Goal: Book appointment/travel/reservation

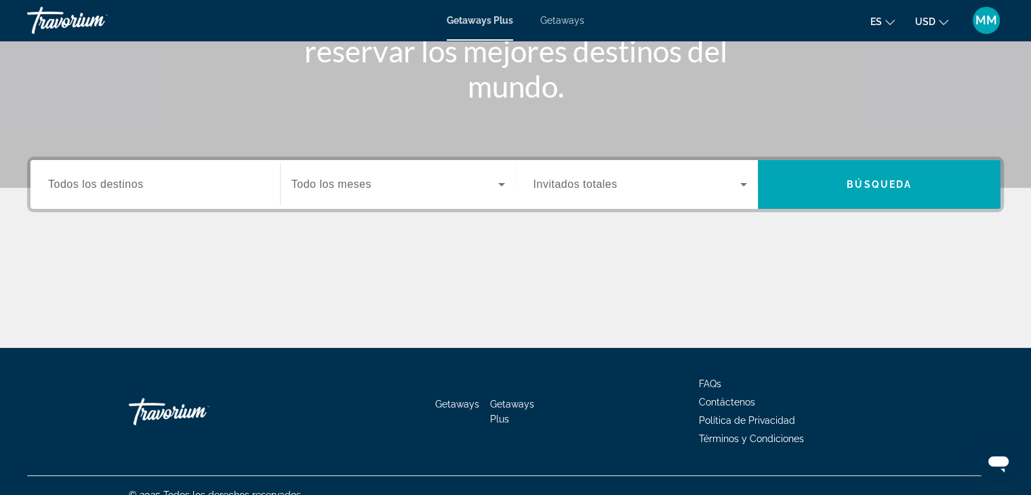
scroll to position [222, 0]
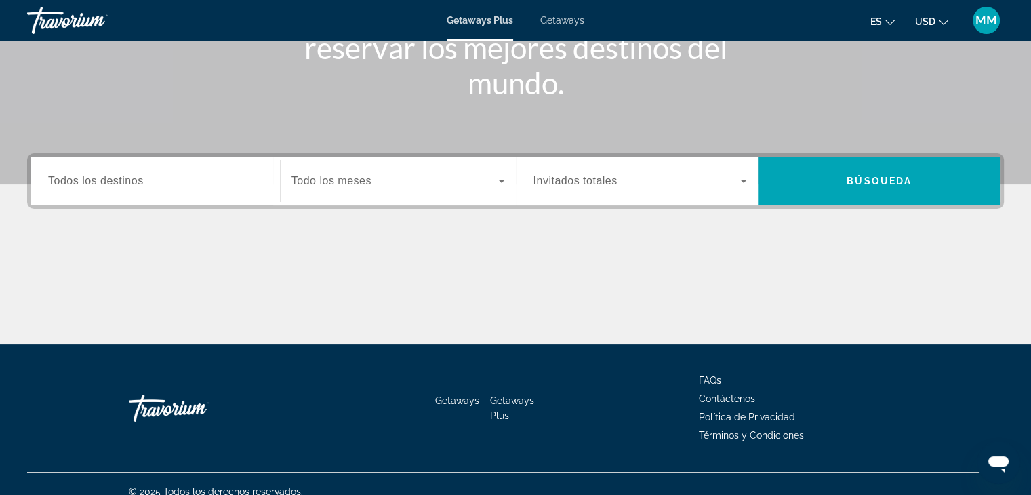
click at [358, 176] on span "Todo los meses" at bounding box center [332, 181] width 80 height 12
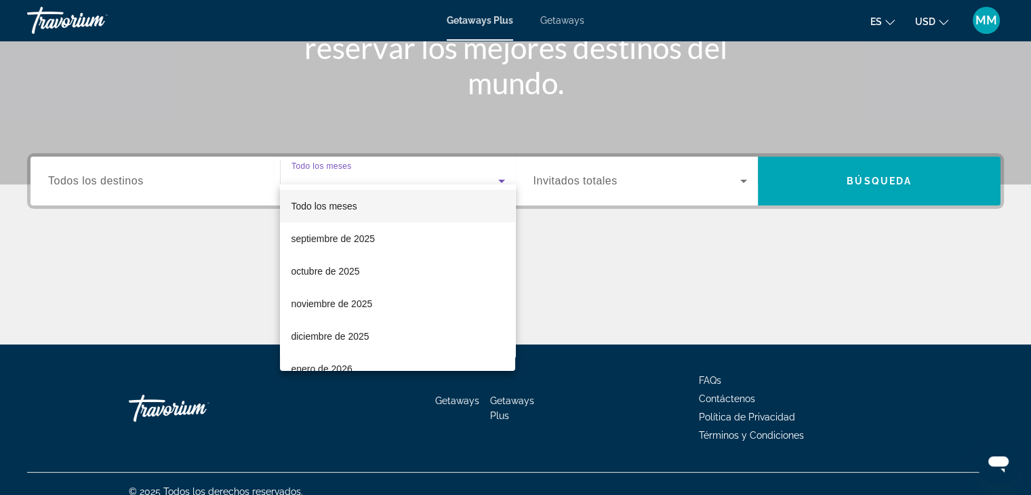
scroll to position [238, 0]
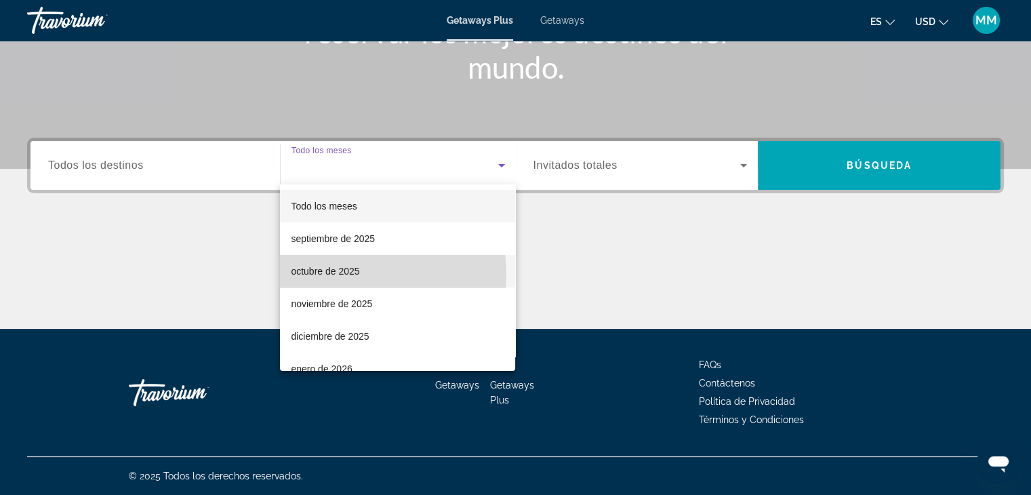
click at [351, 274] on span "octubre de 2025" at bounding box center [325, 271] width 68 height 16
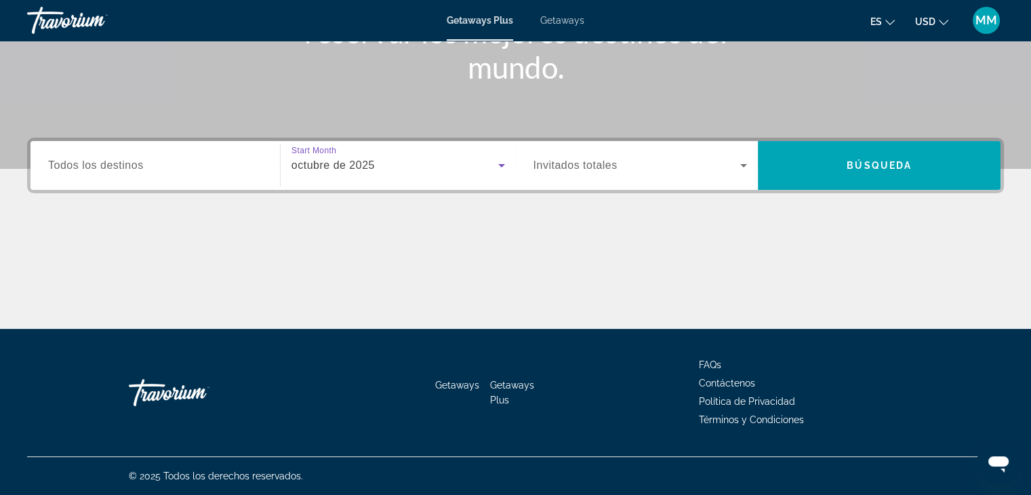
click at [377, 158] on div "octubre de 2025" at bounding box center [395, 165] width 207 height 16
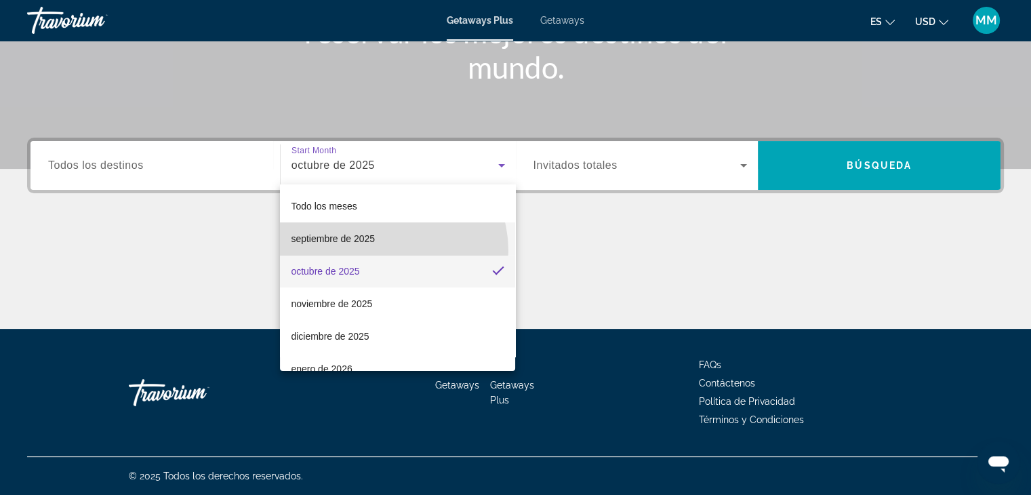
click at [384, 251] on mat-option "septiembre de 2025" at bounding box center [397, 238] width 235 height 33
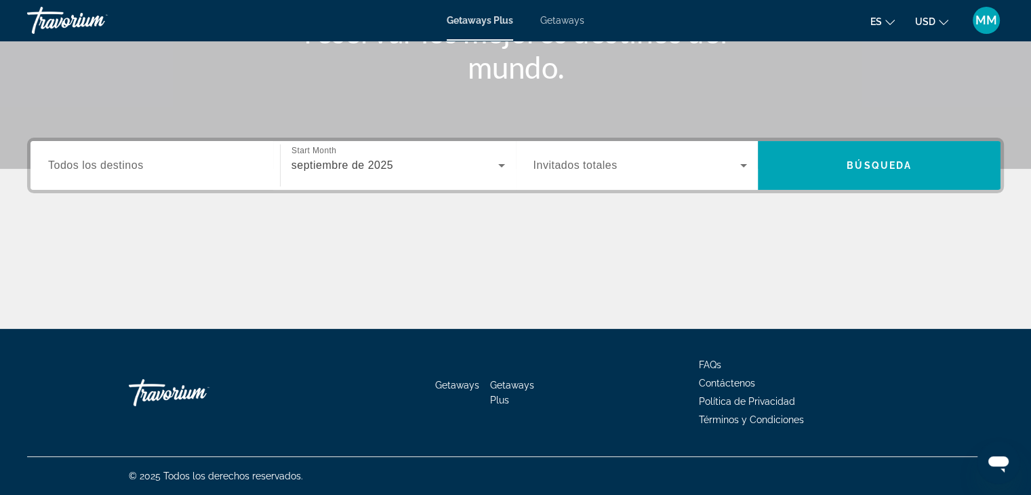
click at [119, 161] on span "Todos los destinos" at bounding box center [96, 165] width 96 height 12
click at [119, 161] on input "Destination Todos los destinos" at bounding box center [155, 166] width 214 height 16
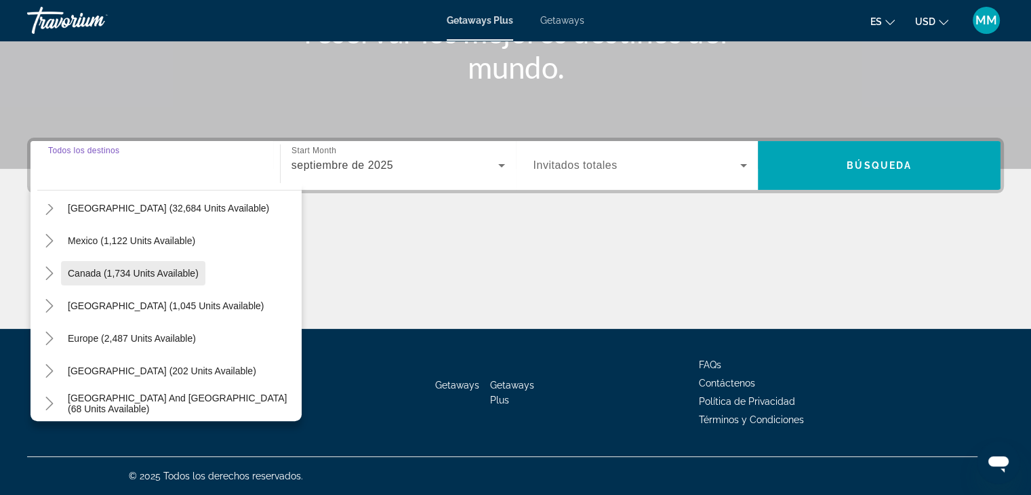
scroll to position [52, 0]
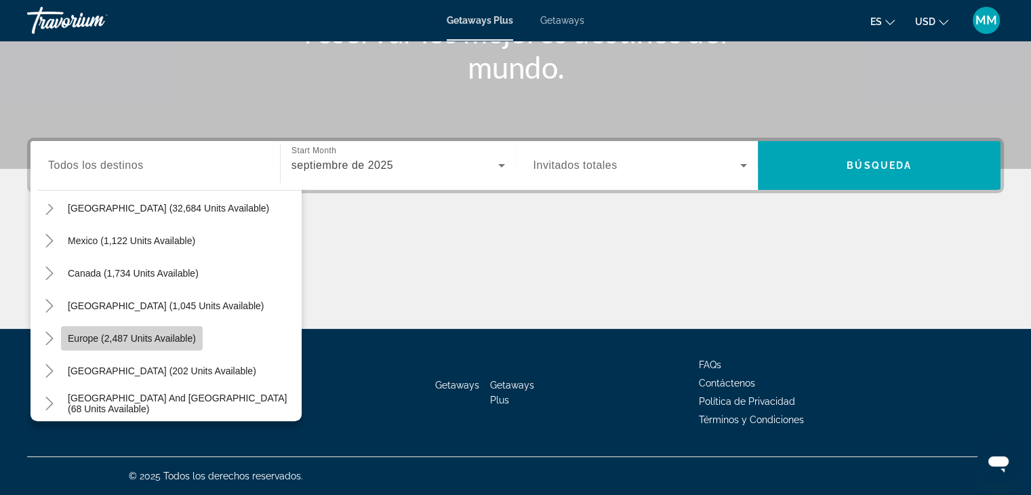
click at [170, 338] on span "Europe (2,487 units available)" at bounding box center [132, 338] width 128 height 11
type input "**********"
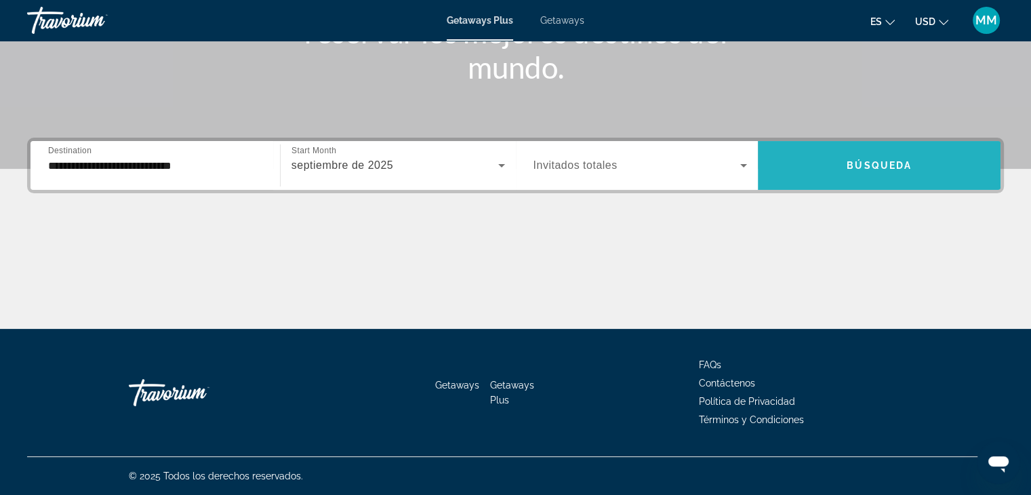
click at [888, 177] on span "Search widget" at bounding box center [879, 165] width 243 height 33
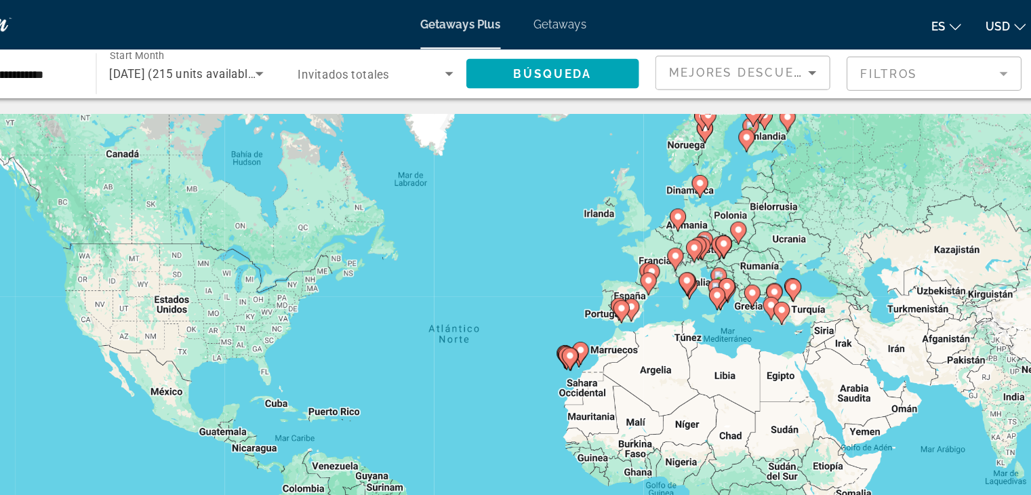
click at [668, 226] on icon "Main content" at bounding box center [668, 235] width 14 height 19
click at [668, 226] on div "Para activar la función de arrastre con el teclado, pulsa Alt + Intro. Cuando h…" at bounding box center [515, 298] width 977 height 407
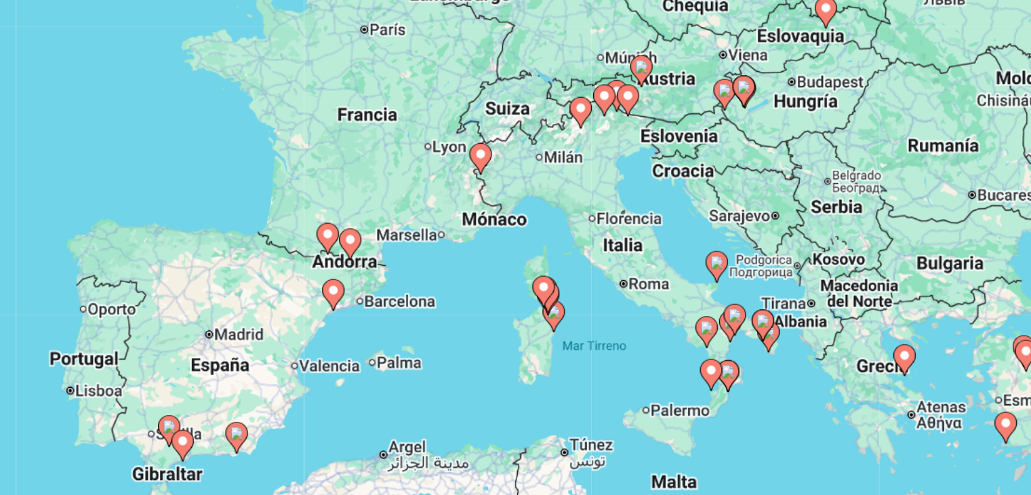
click at [709, 167] on icon "Main content" at bounding box center [704, 170] width 12 height 18
type input "**********"
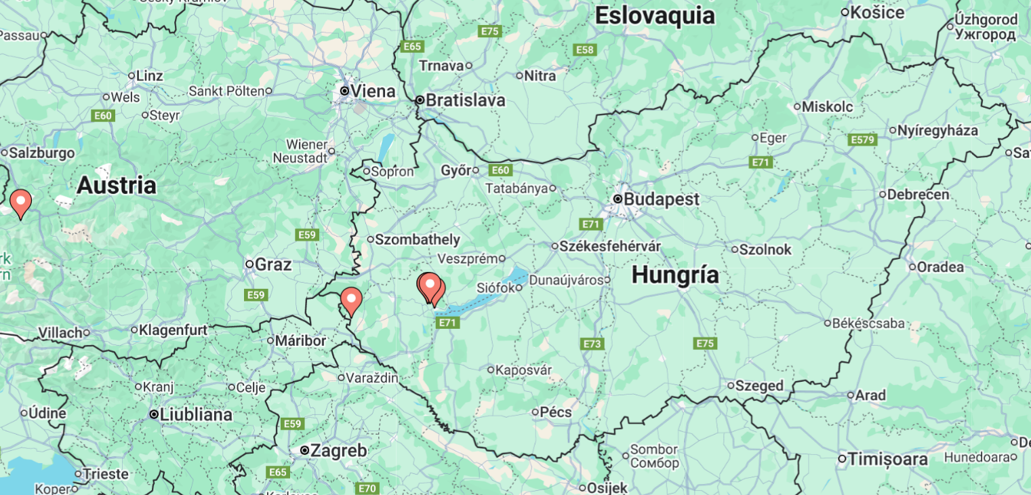
click at [515, 284] on image "Main content" at bounding box center [516, 285] width 8 height 8
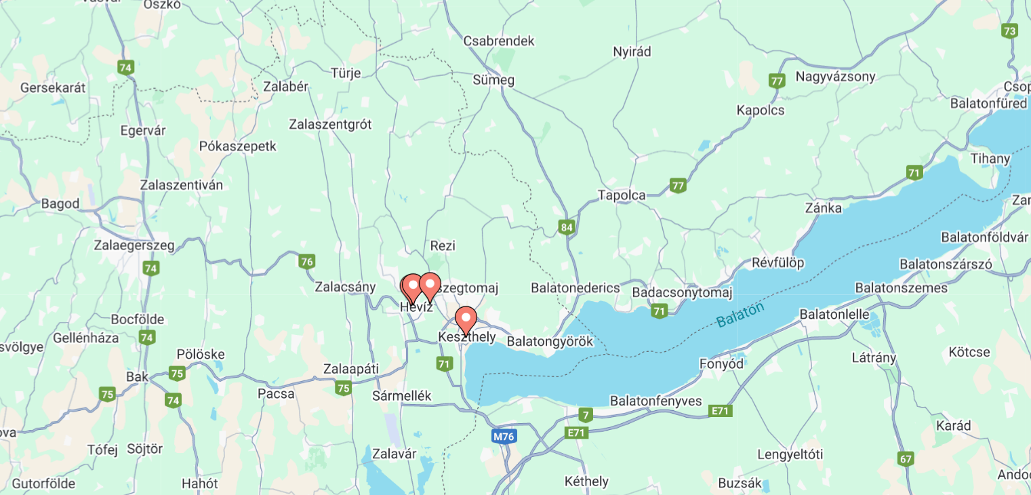
click at [534, 305] on image "Main content" at bounding box center [538, 306] width 8 height 8
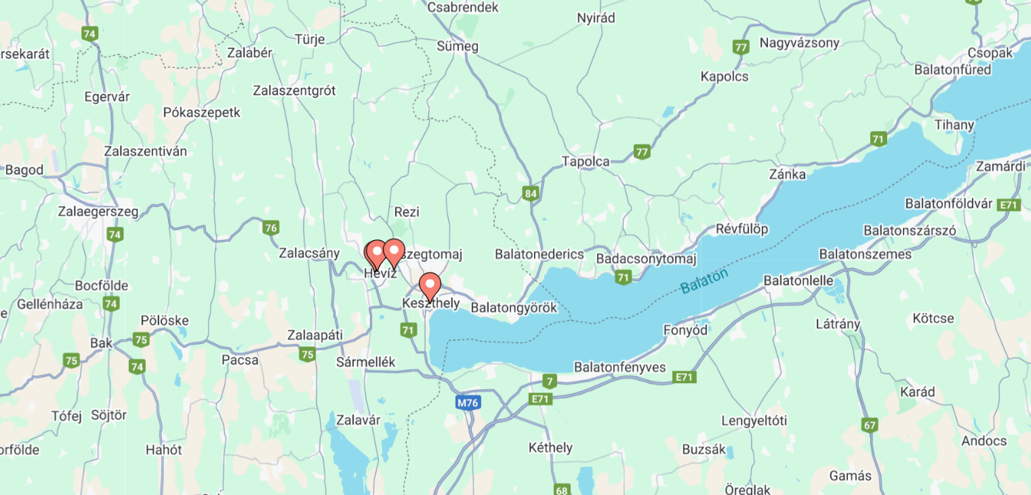
click at [515, 287] on image "Main content" at bounding box center [516, 285] width 8 height 8
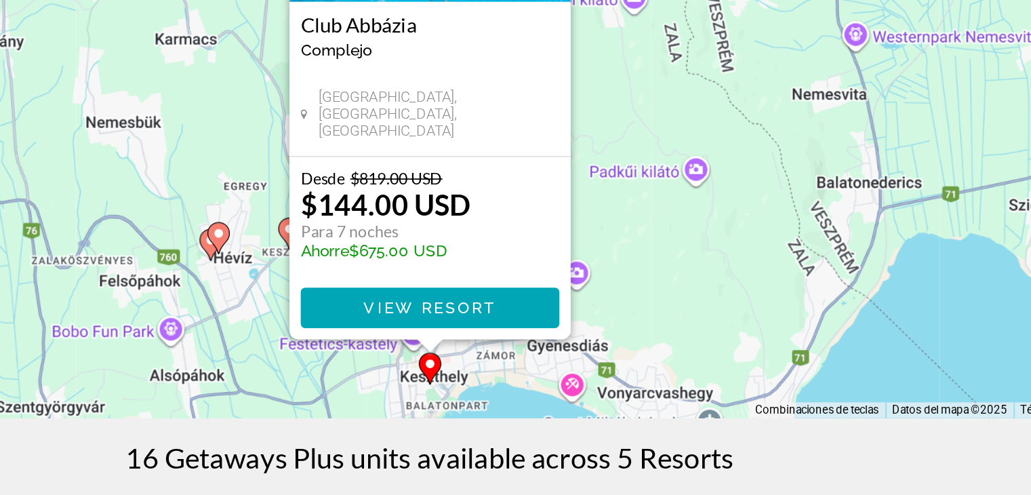
scroll to position [55, 0]
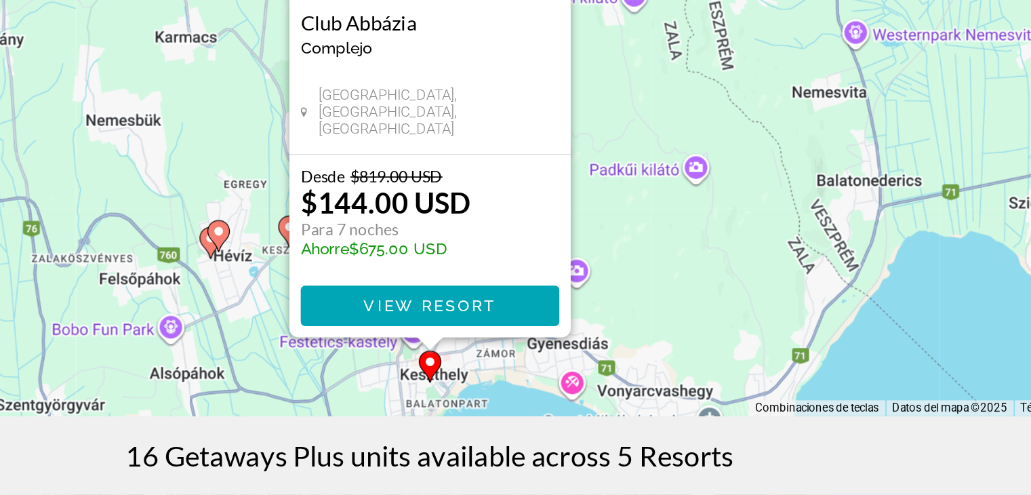
click at [646, 401] on div "Para activar la función de arrastre con el teclado, pulsa Alt + Intro. Cuando h…" at bounding box center [515, 243] width 977 height 407
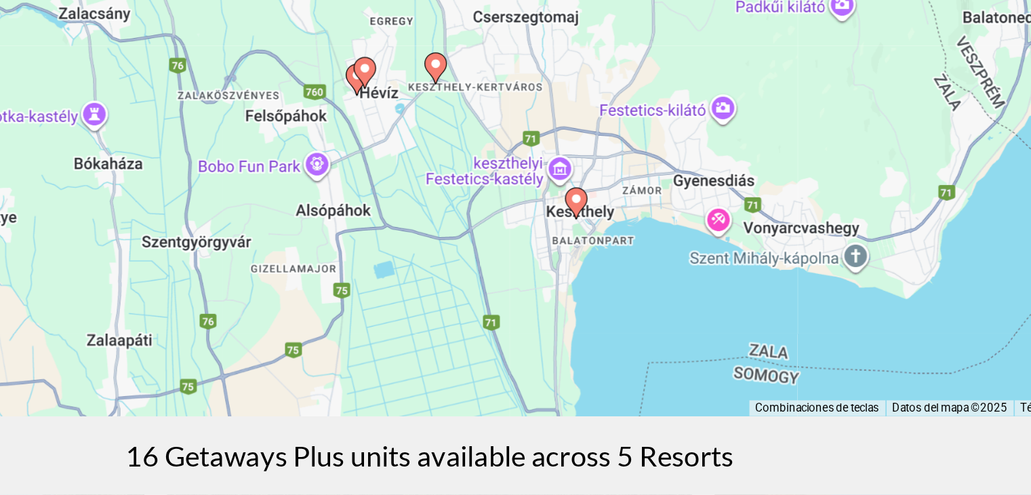
drag, startPoint x: 570, startPoint y: 302, endPoint x: 657, endPoint y: 205, distance: 130.1
click at [657, 205] on div "Para activar la función de arrastre con el teclado, pulsa Alt + Intro. Cuando h…" at bounding box center [515, 243] width 977 height 407
click at [601, 324] on gmp-advanced-marker "Main content" at bounding box center [604, 319] width 14 height 20
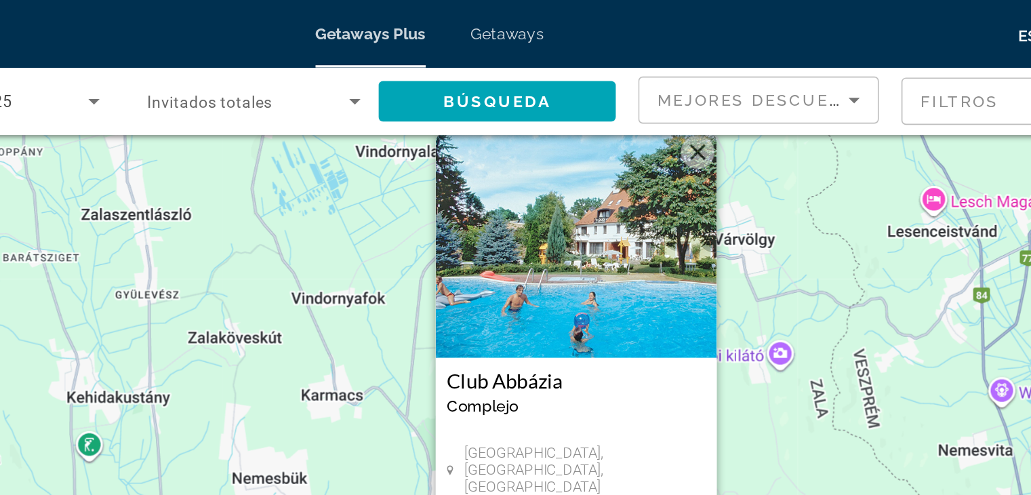
scroll to position [33, 0]
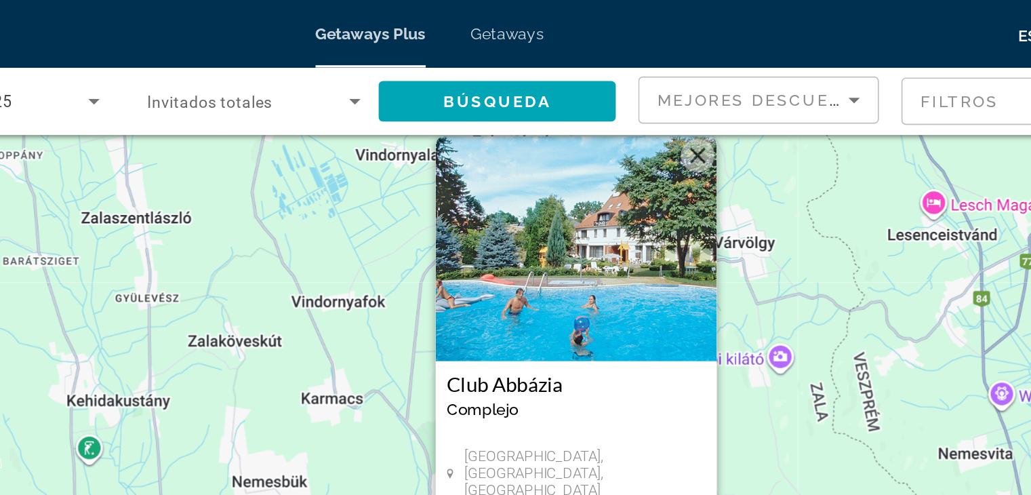
click at [676, 92] on button "Cerrar" at bounding box center [677, 93] width 20 height 20
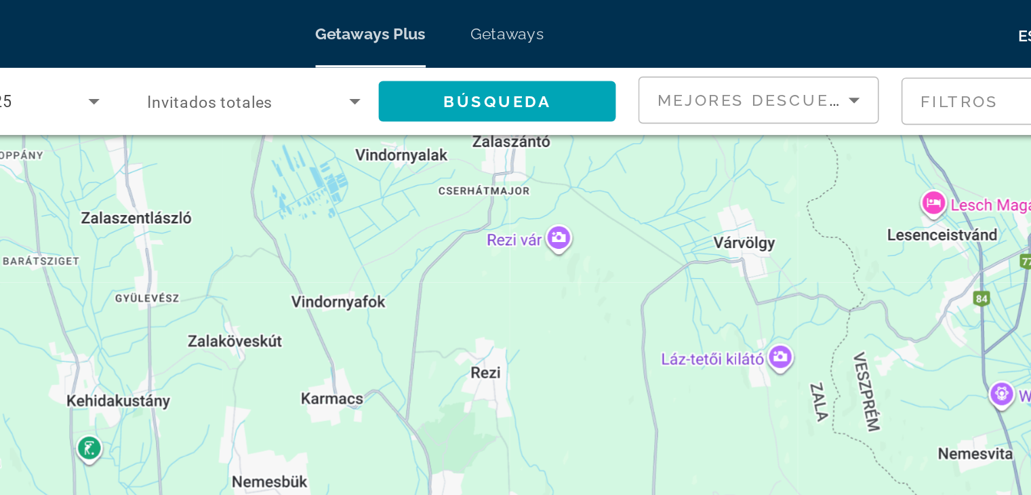
click at [561, 22] on span "Getaways" at bounding box center [562, 20] width 44 height 11
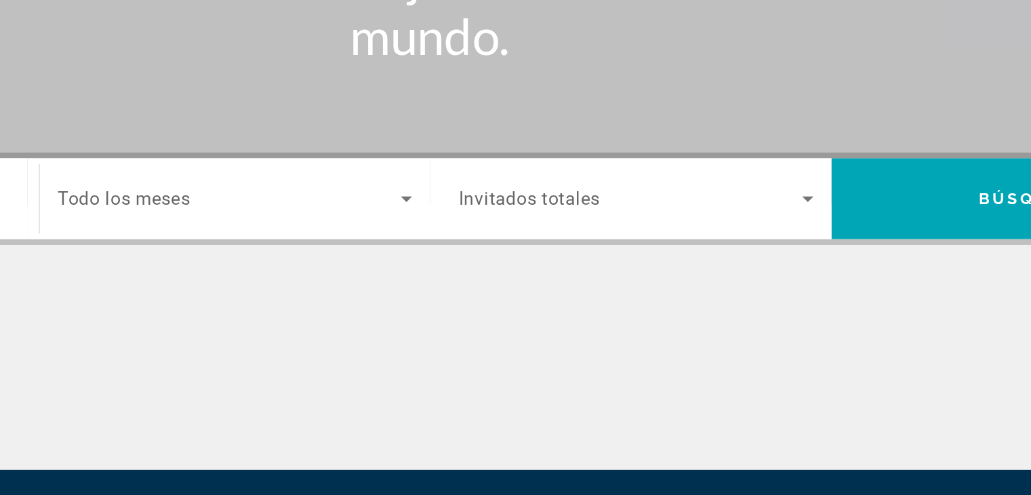
scroll to position [90, 0]
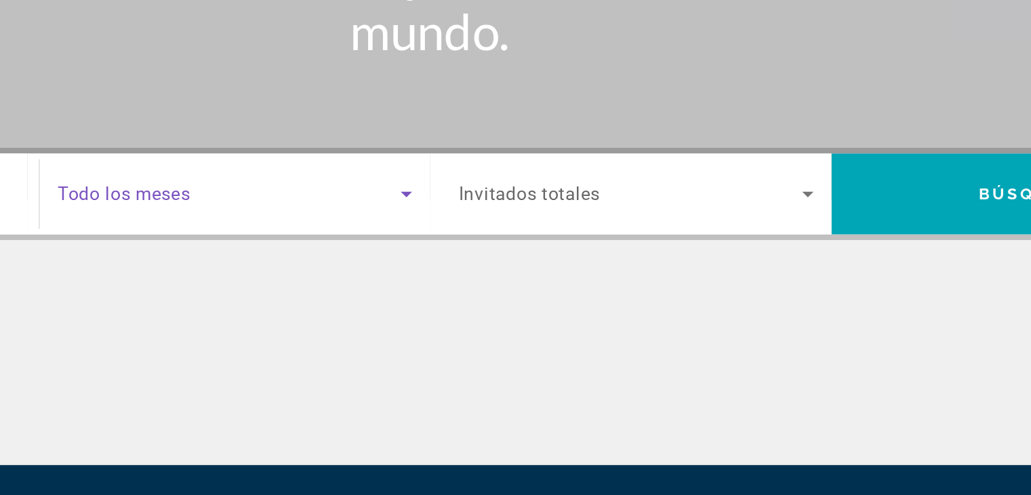
click at [499, 313] on icon "Search widget" at bounding box center [502, 313] width 16 height 16
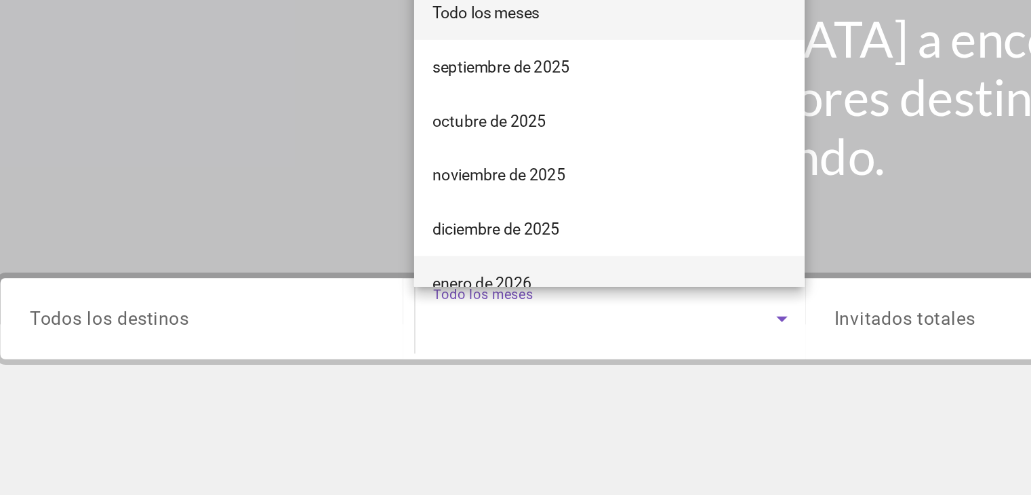
scroll to position [134, 0]
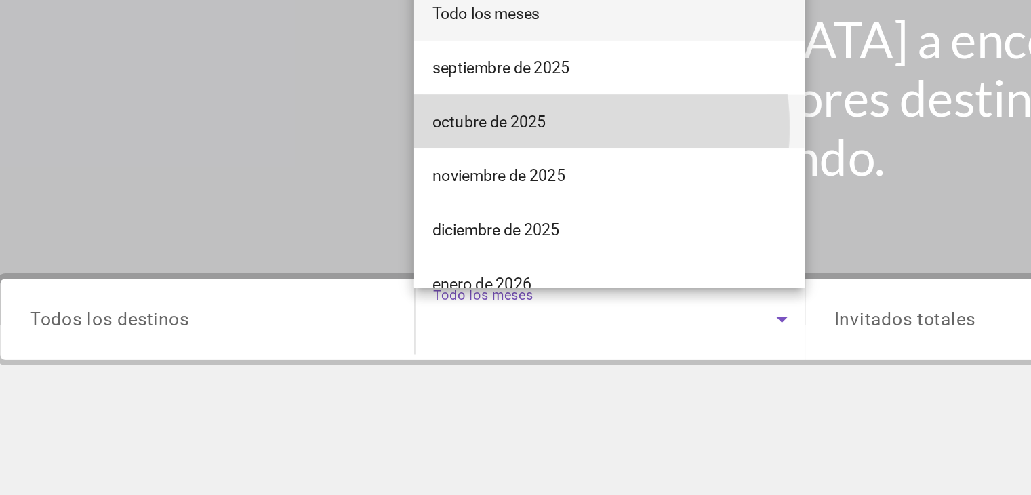
click at [344, 153] on span "octubre de 2025" at bounding box center [325, 150] width 68 height 16
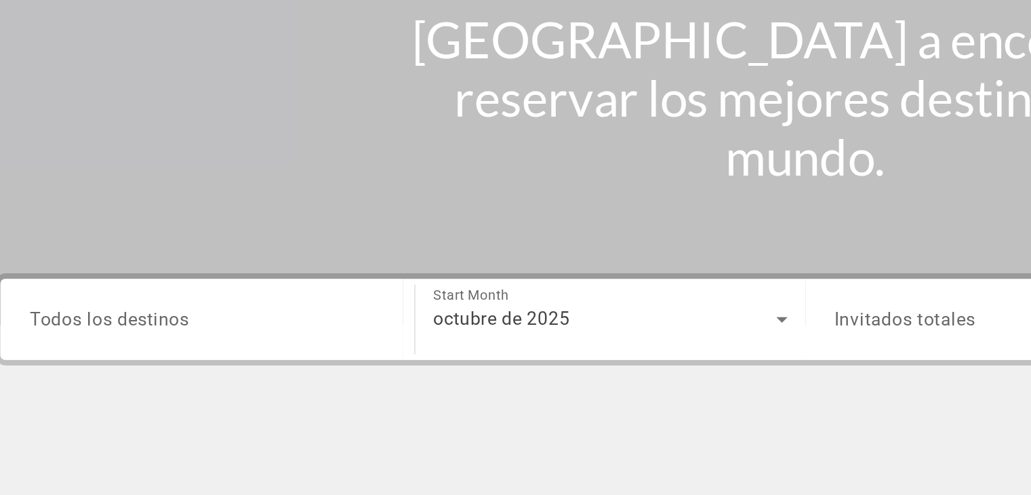
click at [206, 278] on div "Search widget" at bounding box center [155, 269] width 214 height 39
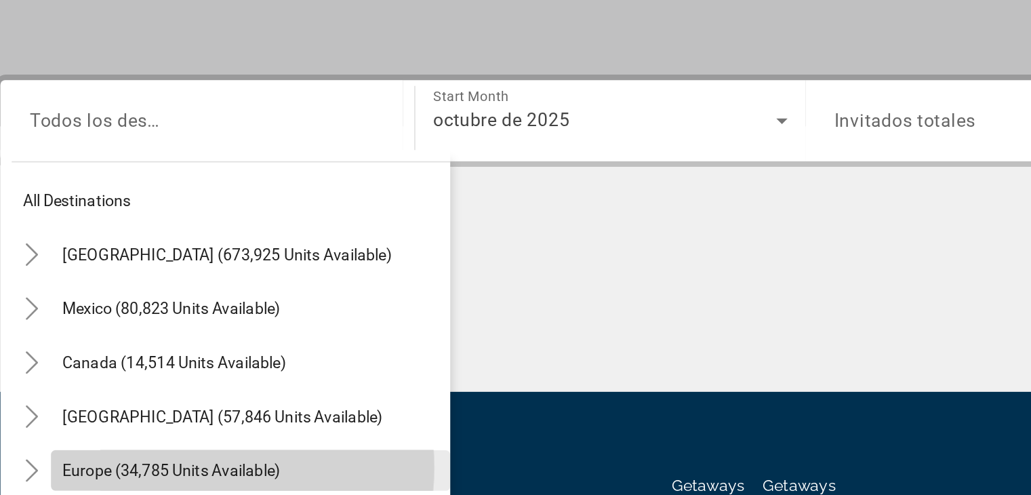
click at [139, 478] on span "Europe (34,785 units available)" at bounding box center [134, 480] width 132 height 11
type input "**********"
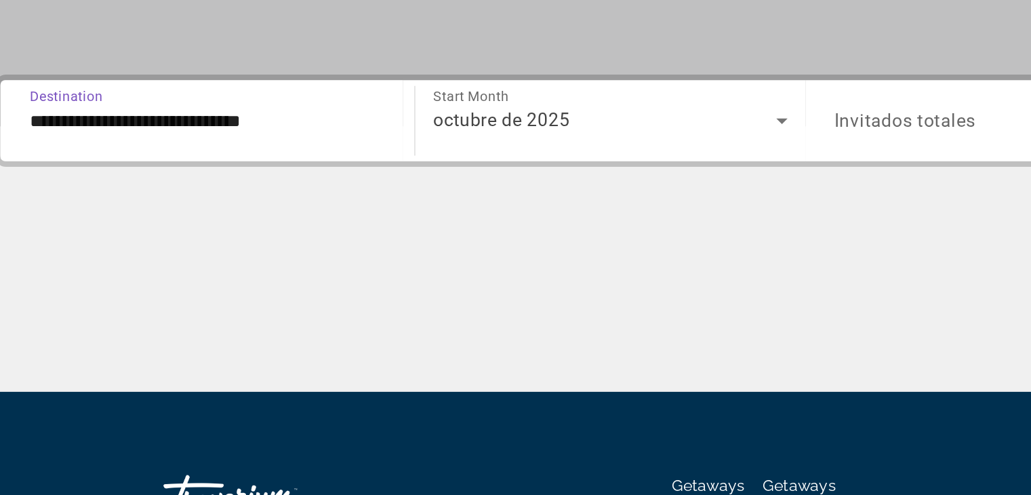
scroll to position [135, 0]
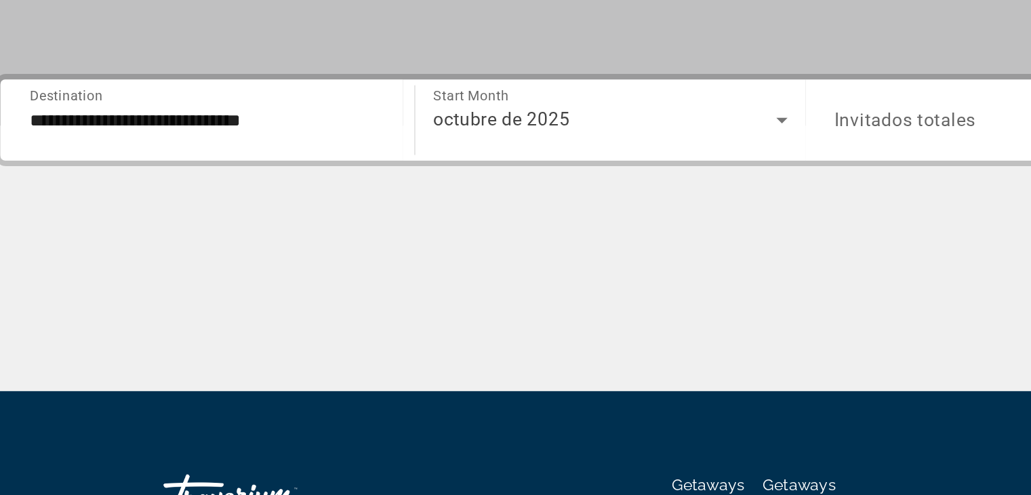
click at [575, 262] on span "Invitados totales" at bounding box center [576, 268] width 85 height 13
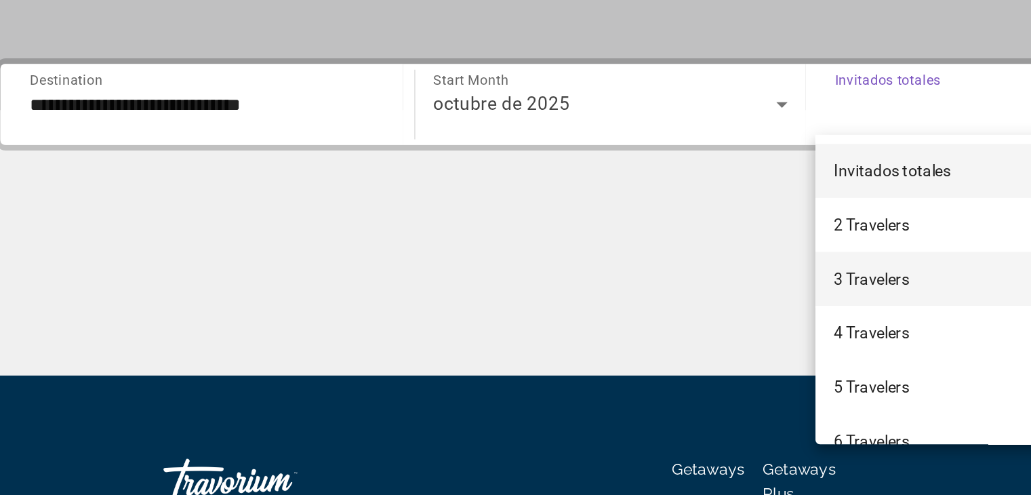
scroll to position [205, 0]
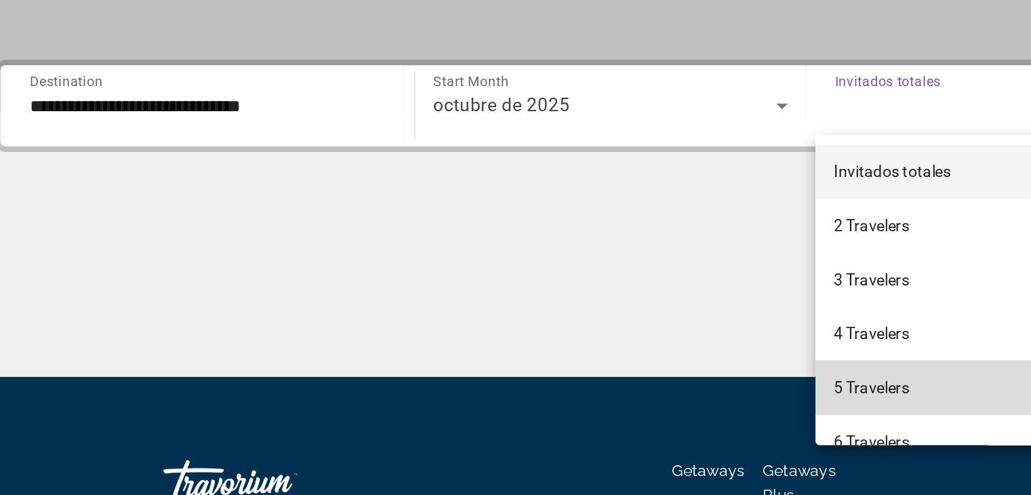
click at [555, 372] on span "5 Travelers" at bounding box center [555, 369] width 45 height 16
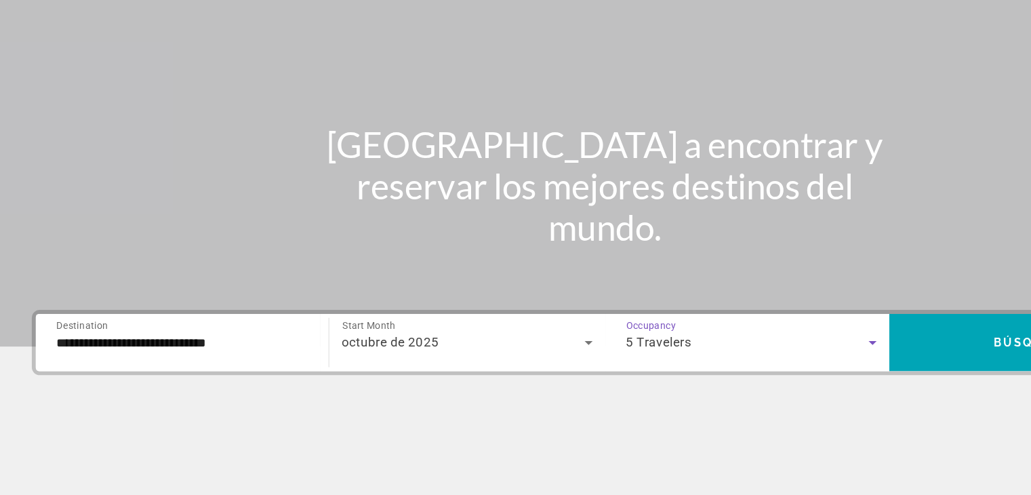
scroll to position [38, 0]
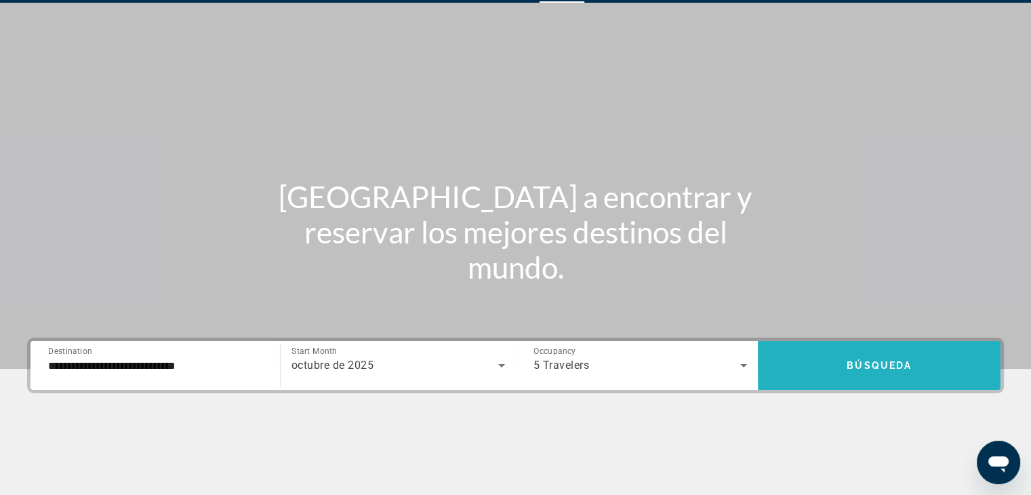
click at [894, 363] on span "Búsqueda" at bounding box center [879, 365] width 65 height 11
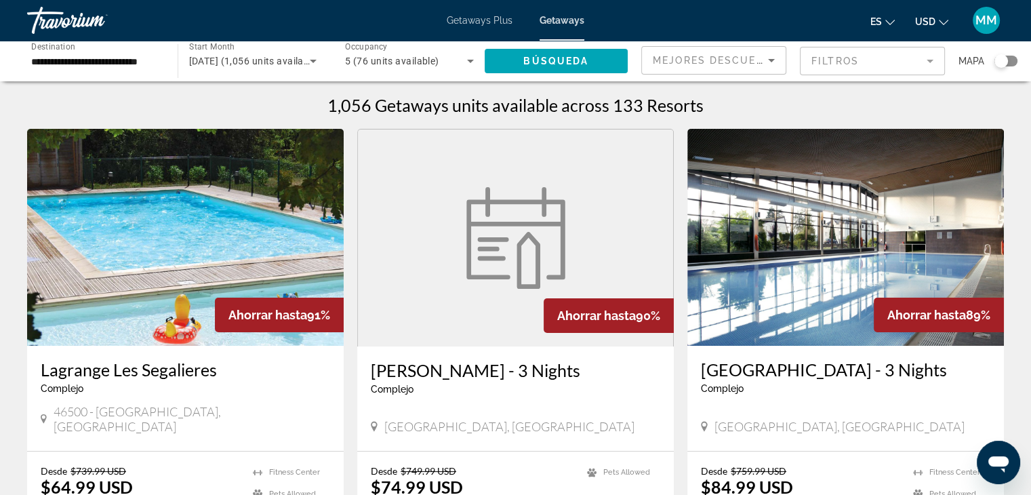
click at [203, 298] on img "Main content" at bounding box center [185, 237] width 317 height 217
click at [788, 266] on img "Main content" at bounding box center [846, 237] width 317 height 217
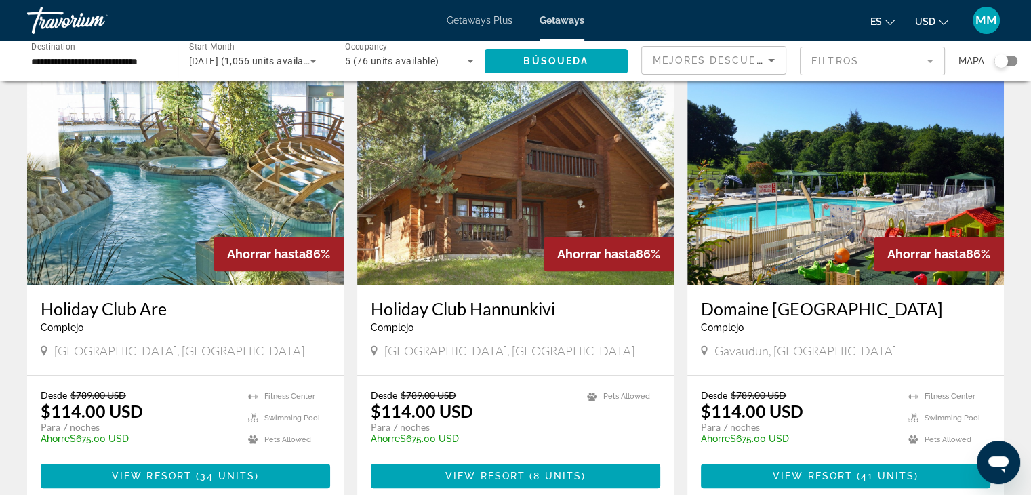
scroll to position [1021, 0]
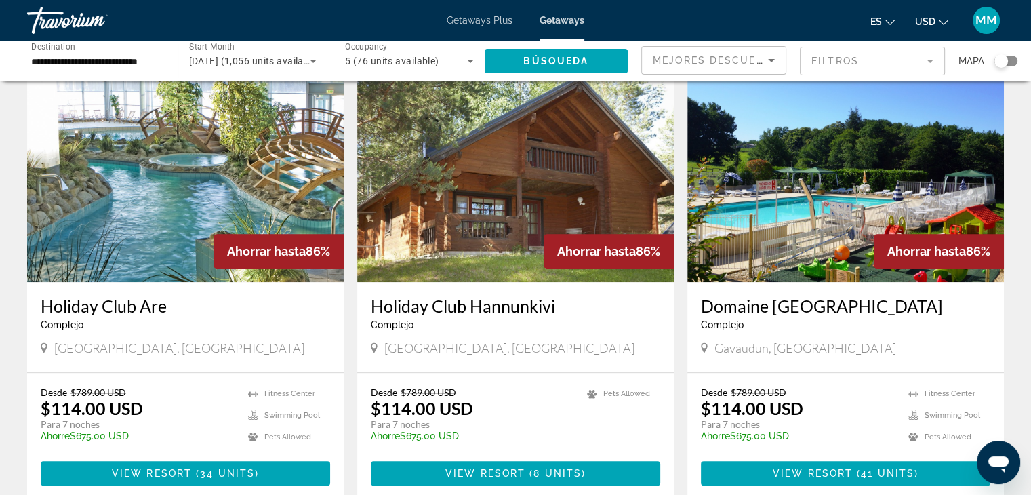
click at [694, 343] on div "Domaine De Gavaudun Complejo - Este es un resort solo para adultos [GEOGRAPHIC_…" at bounding box center [846, 327] width 317 height 90
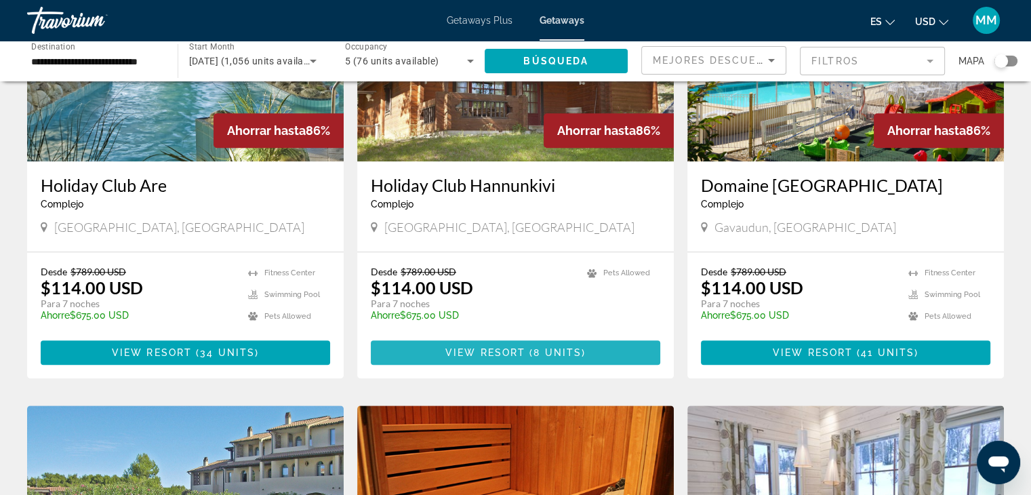
click at [515, 336] on span "Main content" at bounding box center [516, 352] width 290 height 33
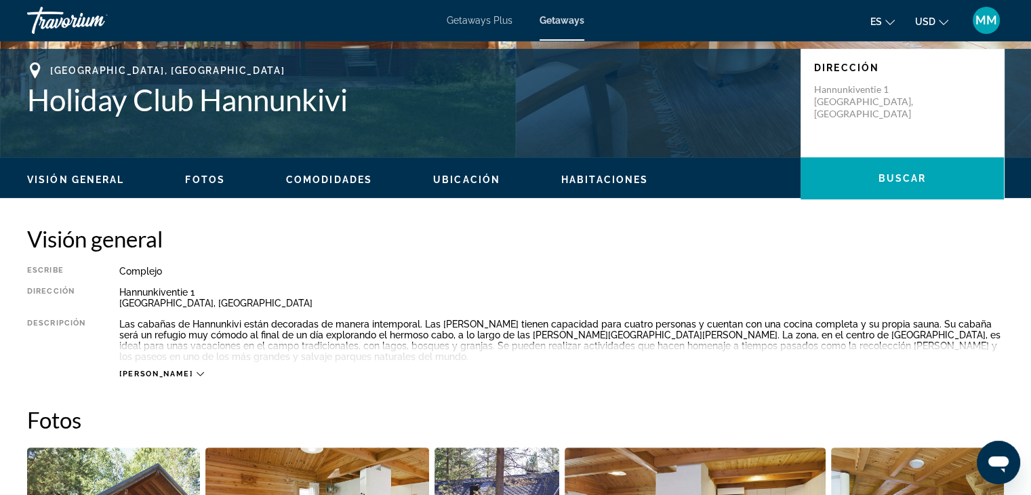
scroll to position [301, 0]
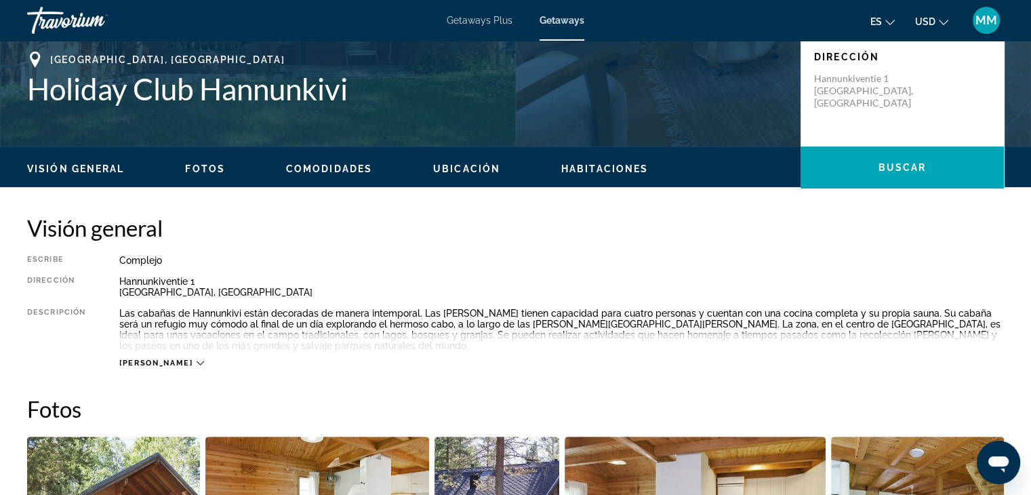
click at [144, 361] on span "[PERSON_NAME]" at bounding box center [155, 363] width 73 height 9
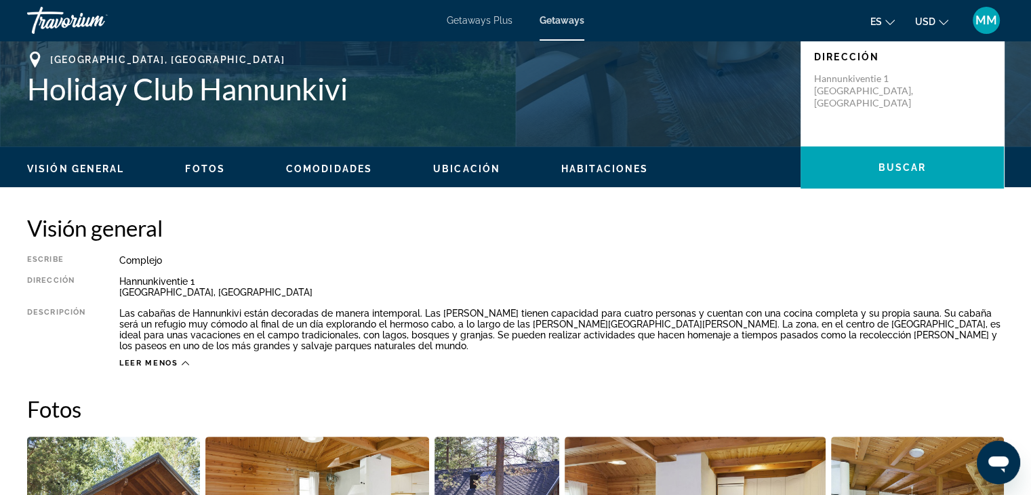
click at [163, 360] on span "Leer menos" at bounding box center [148, 363] width 59 height 9
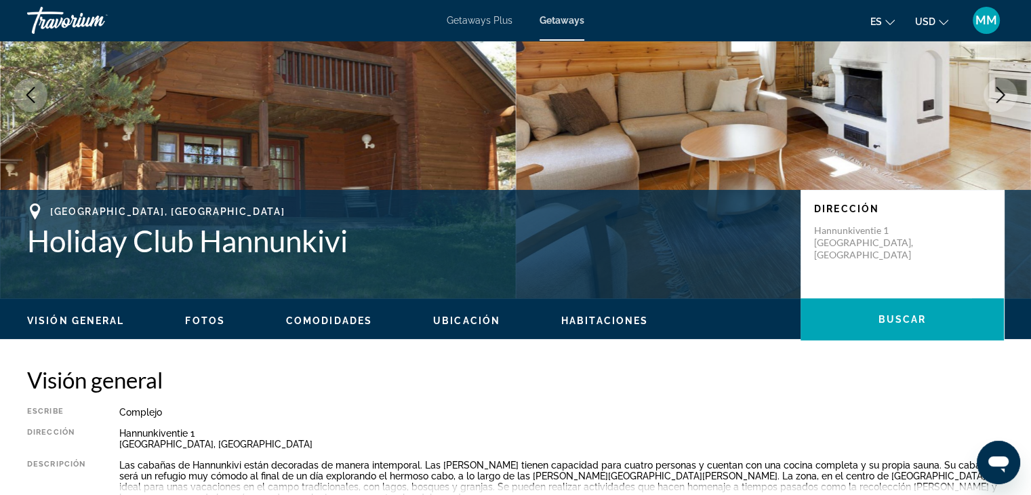
scroll to position [0, 0]
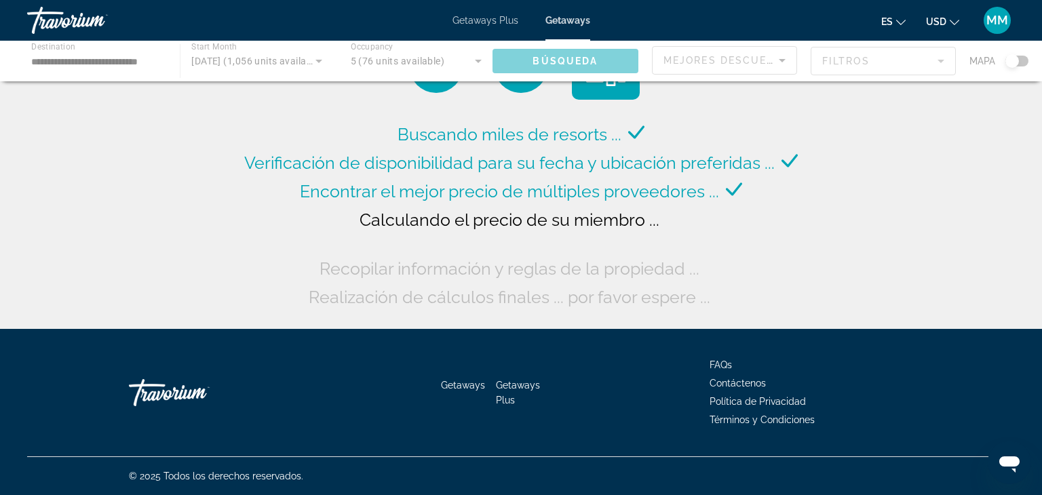
click at [250, 62] on div "Main content" at bounding box center [521, 61] width 1042 height 41
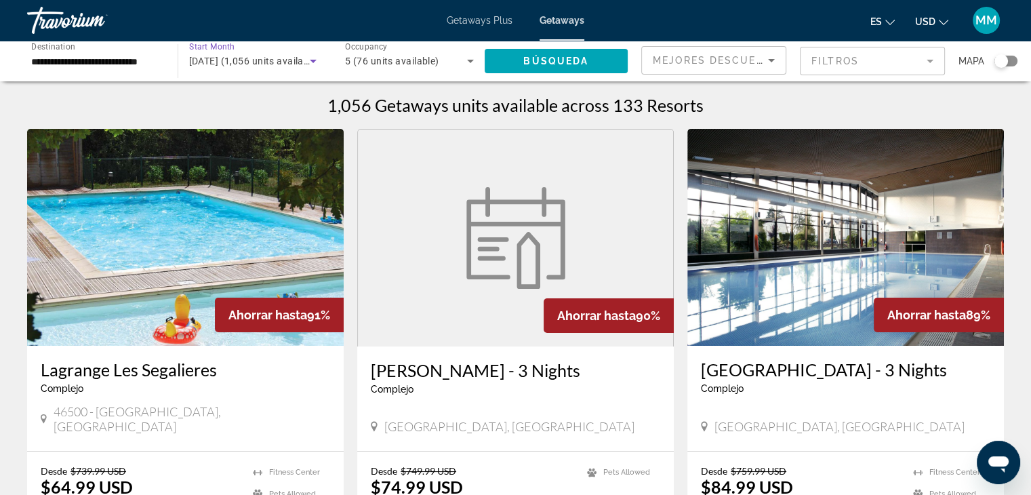
click at [255, 59] on span "[DATE] (1,056 units available)" at bounding box center [255, 61] width 132 height 11
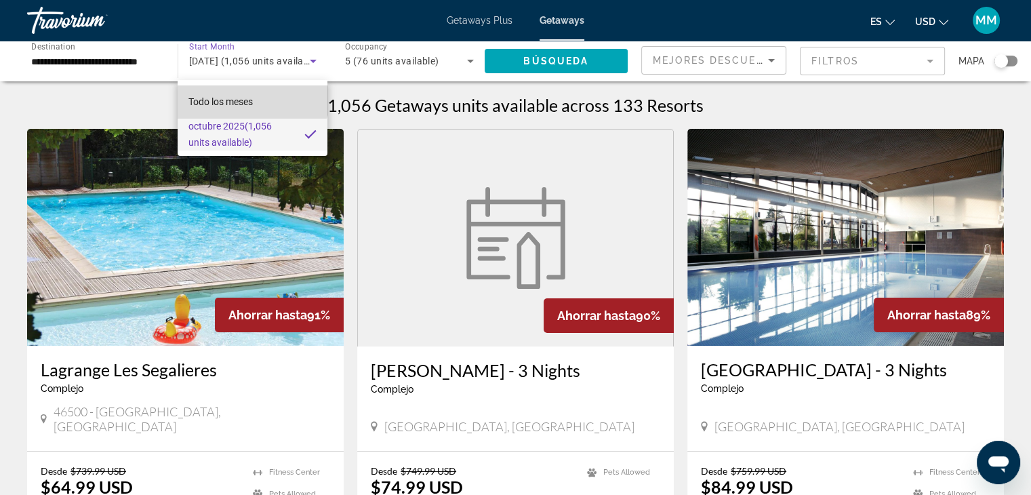
click at [251, 92] on mat-option "Todo los meses" at bounding box center [253, 101] width 150 height 33
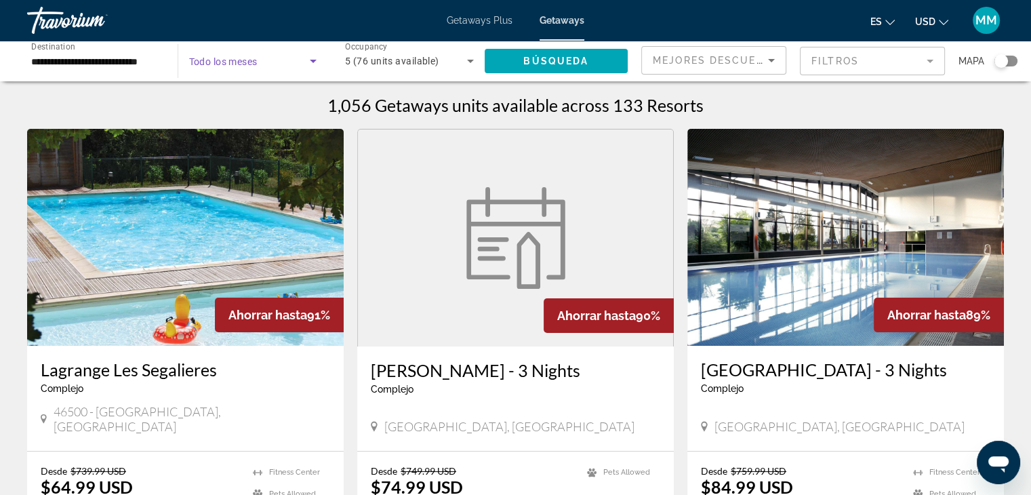
click at [250, 67] on span "Search widget" at bounding box center [249, 61] width 121 height 16
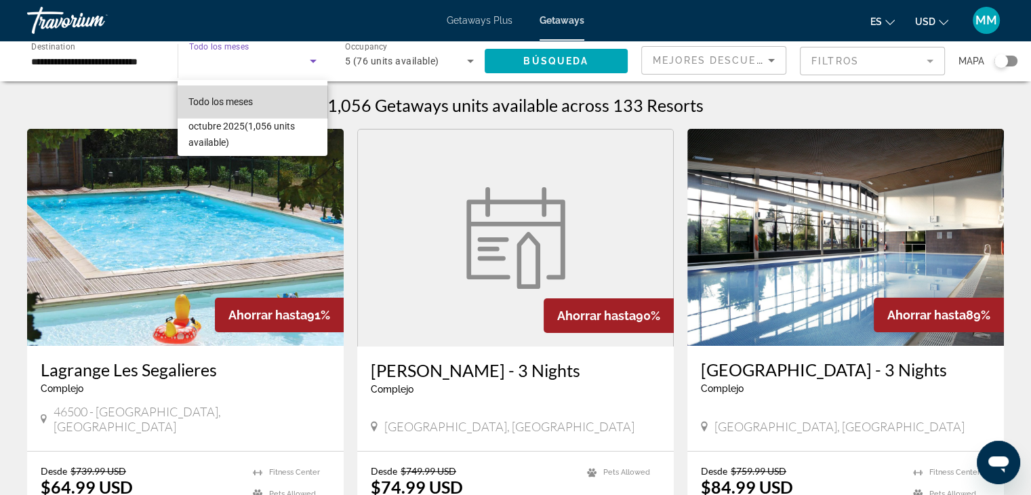
click at [258, 104] on mat-option "Todo los meses" at bounding box center [253, 101] width 150 height 33
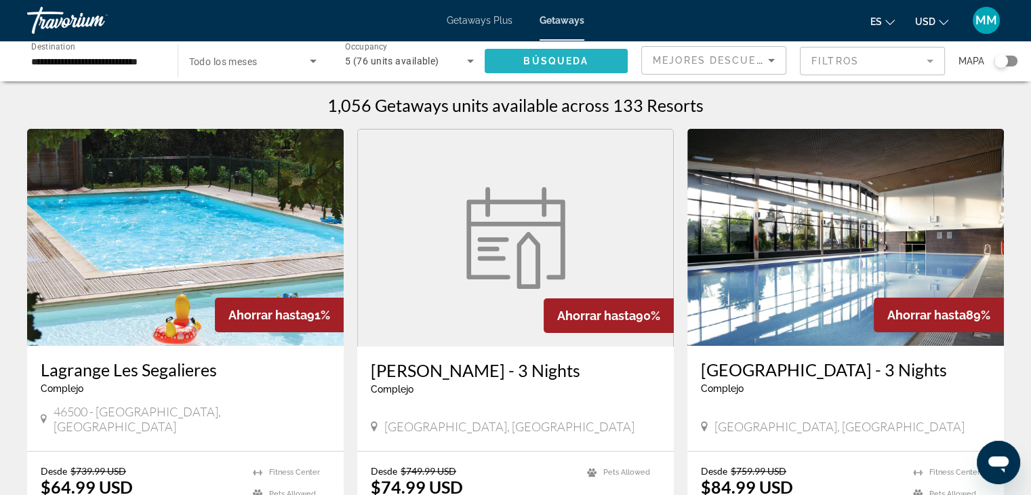
click at [564, 55] on span "Search widget" at bounding box center [557, 61] width 144 height 33
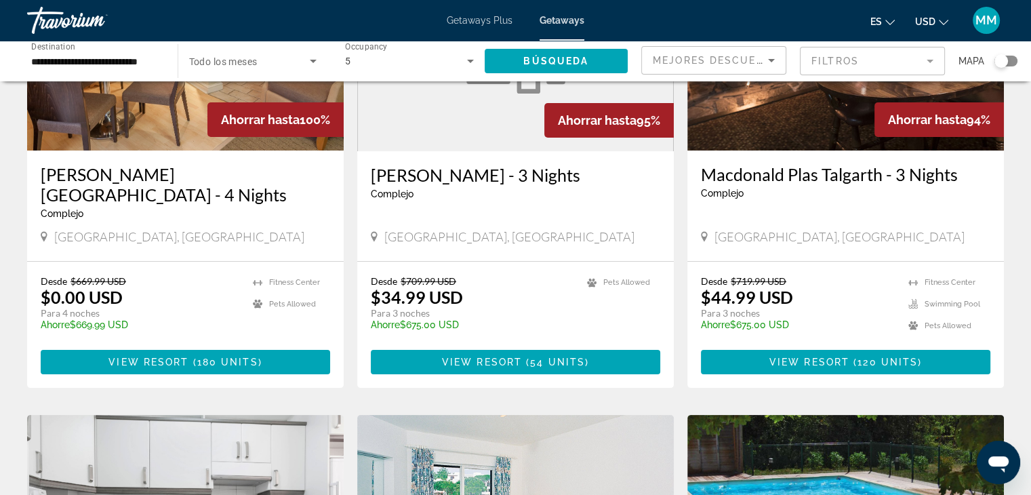
scroll to position [193, 0]
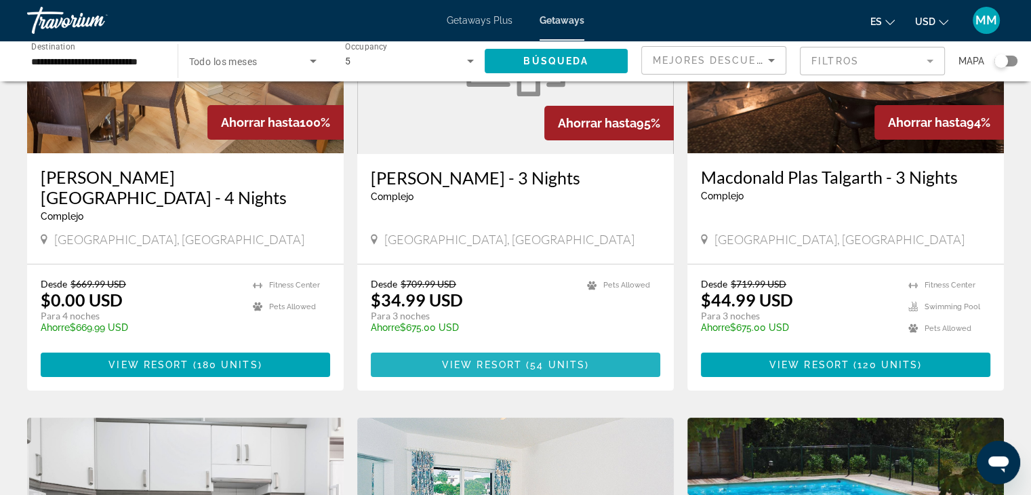
click at [534, 368] on span "54 units" at bounding box center [557, 364] width 55 height 11
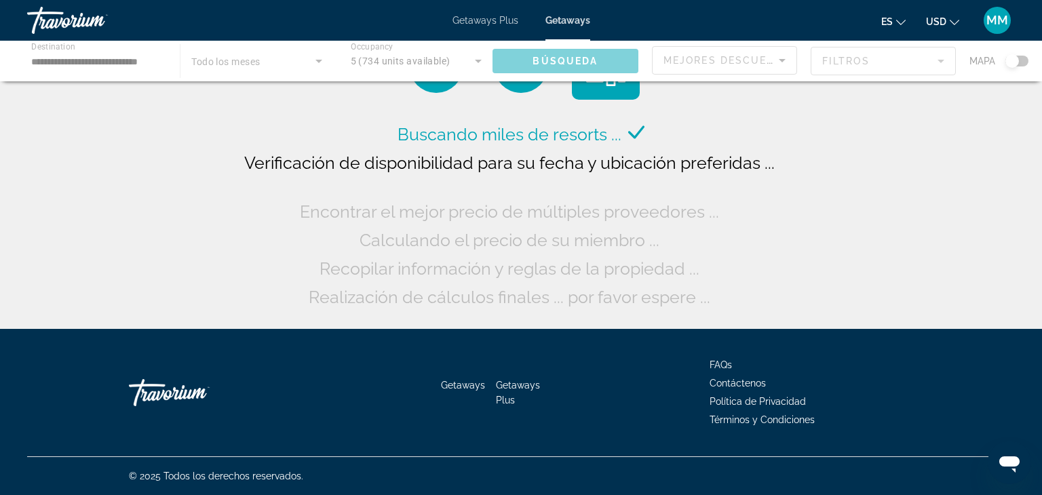
click at [479, 18] on span "Getaways Plus" at bounding box center [485, 20] width 66 height 11
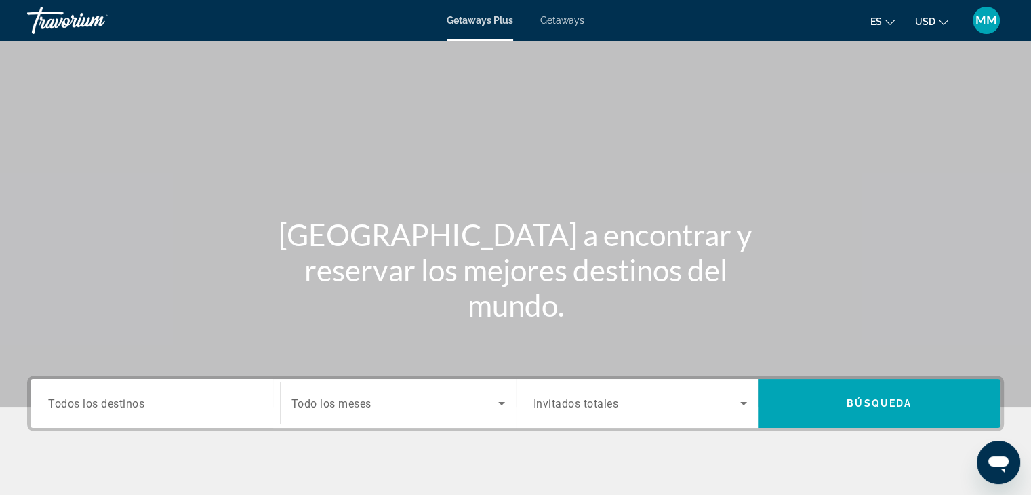
click at [130, 401] on span "Todos los destinos" at bounding box center [96, 403] width 96 height 13
click at [130, 401] on input "Destination Todos los destinos" at bounding box center [155, 404] width 214 height 16
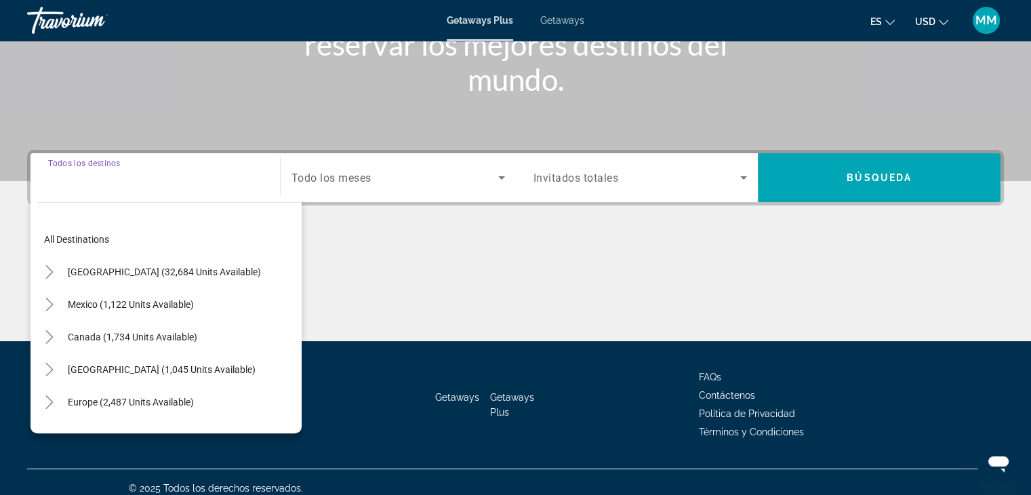
scroll to position [238, 0]
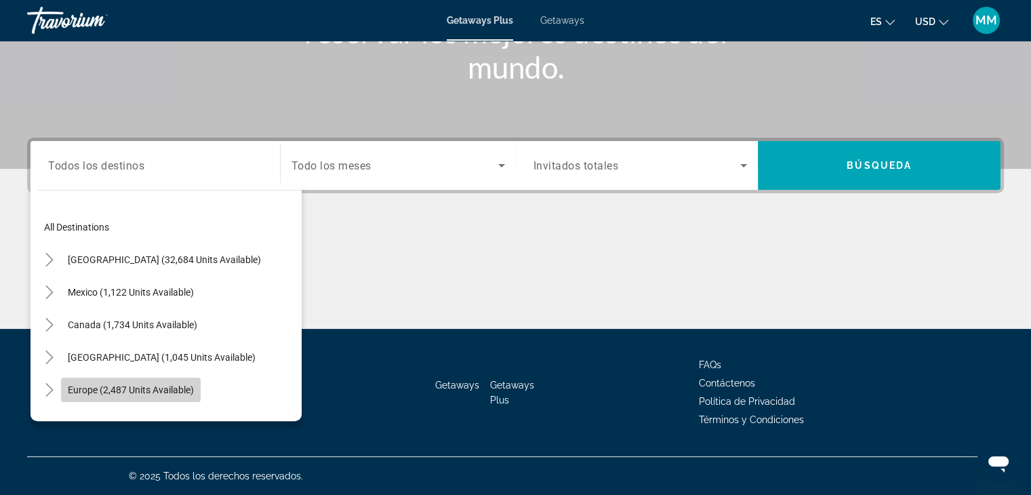
click at [186, 384] on span "Europe (2,487 units available)" at bounding box center [131, 389] width 126 height 11
type input "**********"
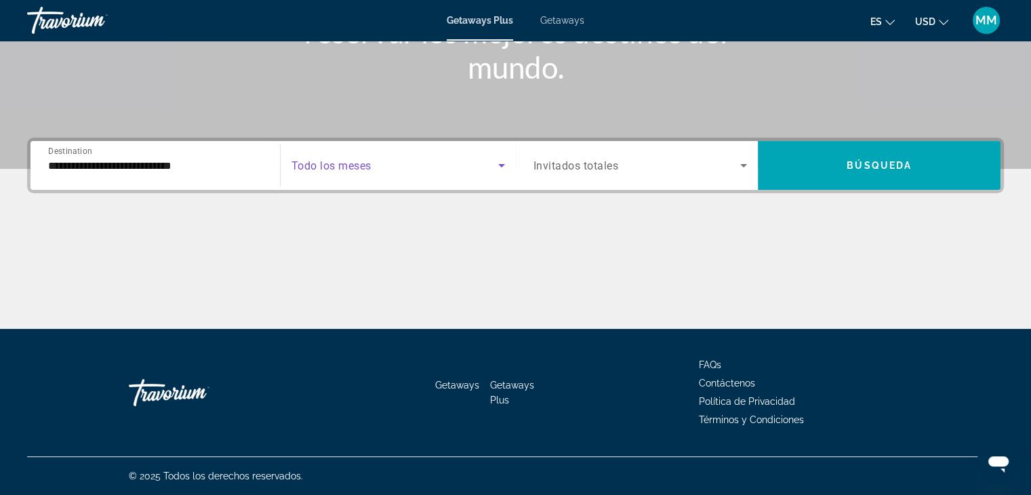
click at [360, 157] on span "Search widget" at bounding box center [395, 165] width 207 height 16
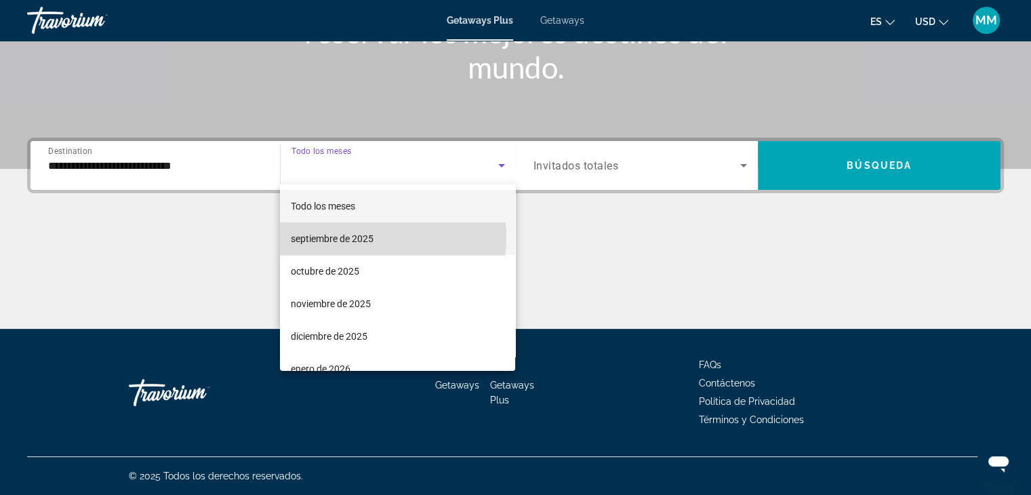
click at [349, 237] on span "septiembre de 2025" at bounding box center [332, 239] width 83 height 16
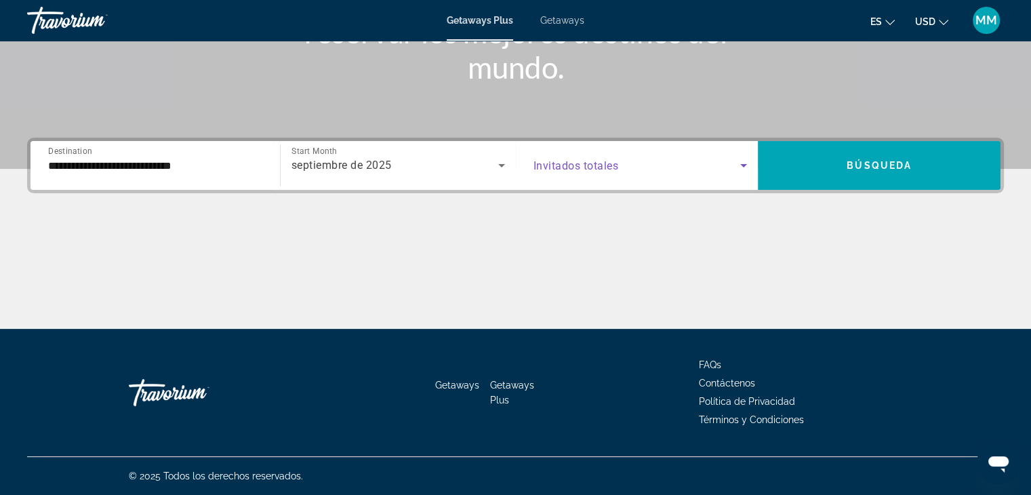
click at [705, 165] on span "Search widget" at bounding box center [638, 165] width 208 height 16
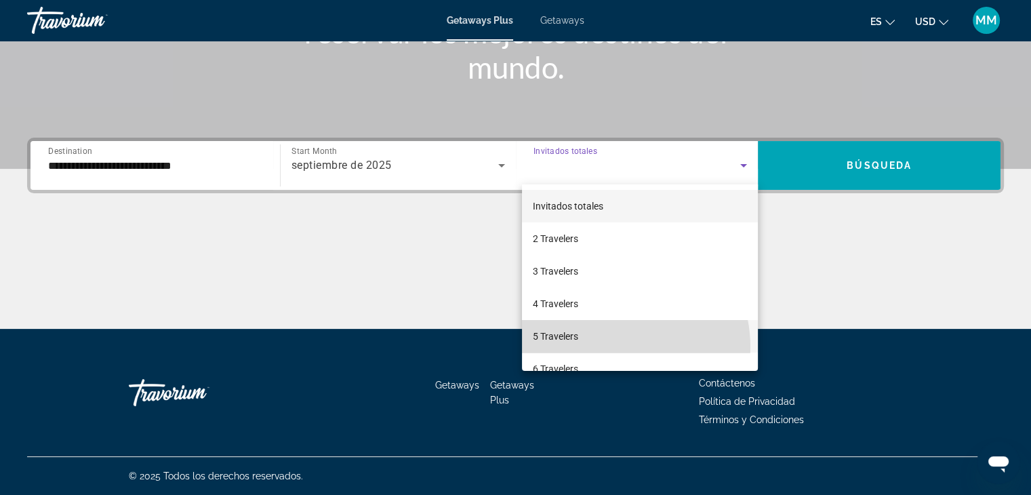
click at [613, 347] on mat-option "5 Travelers" at bounding box center [640, 336] width 236 height 33
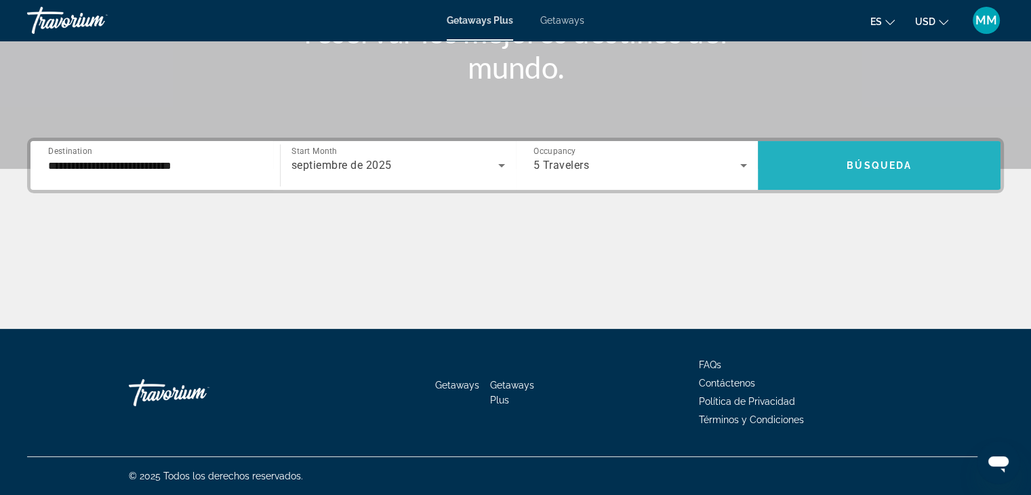
click at [892, 169] on span "Búsqueda" at bounding box center [879, 165] width 65 height 11
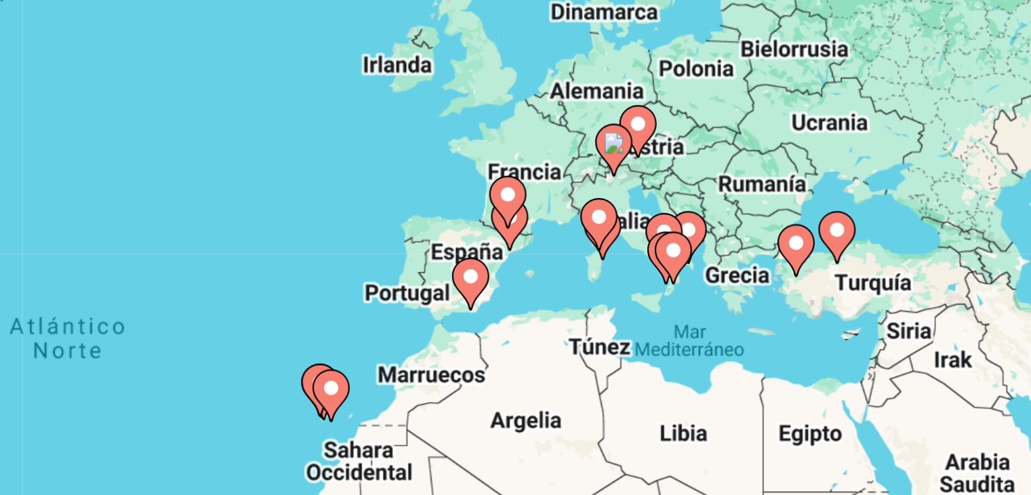
click at [683, 252] on div "Para activar la función de arrastre con el teclado, pulsa Alt + Intro. Cuando h…" at bounding box center [515, 298] width 977 height 407
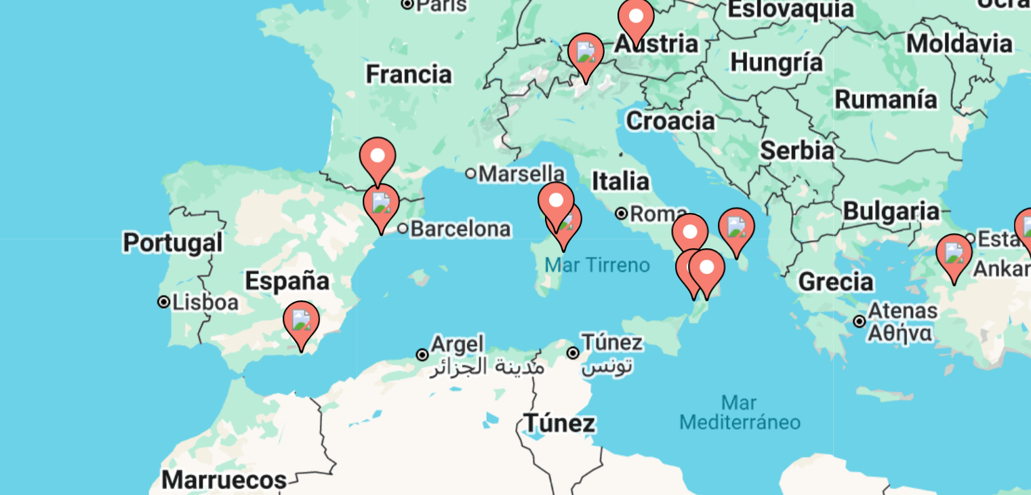
click at [683, 252] on div "Para activar la función de arrastre con el teclado, pulsa Alt + Intro. Cuando h…" at bounding box center [515, 298] width 977 height 407
click at [683, 177] on div "Para activar la función de arrastre con el teclado, pulsa Alt + Intro. Cuando h…" at bounding box center [515, 298] width 977 height 407
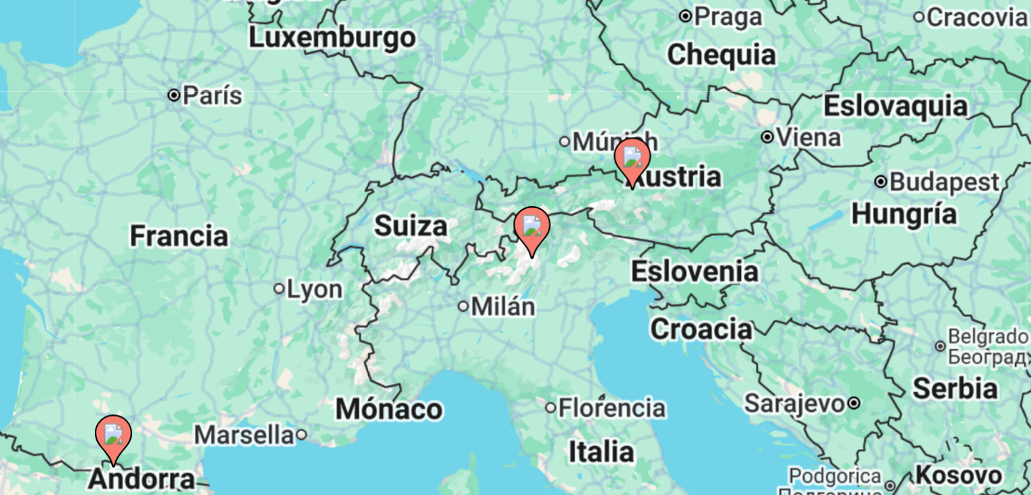
click at [643, 182] on image "Main content" at bounding box center [644, 180] width 8 height 8
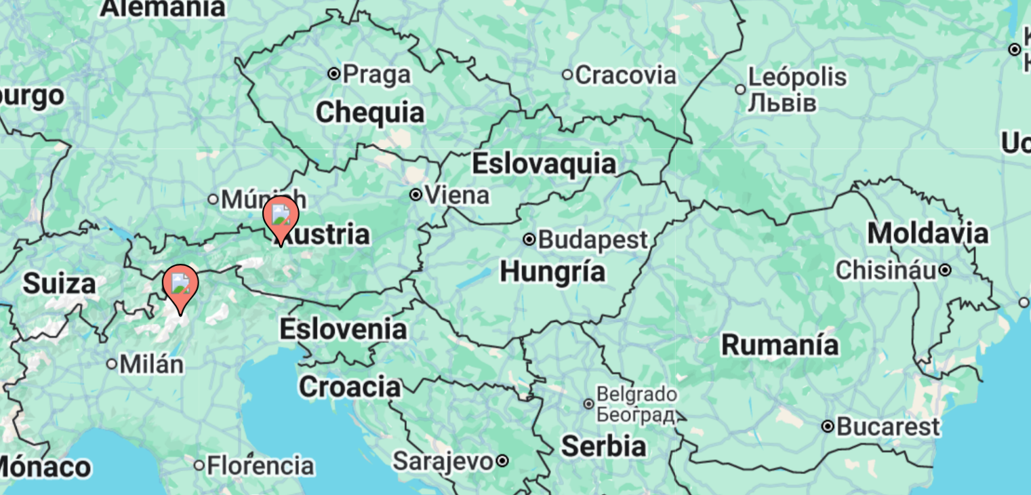
click at [514, 284] on image "Main content" at bounding box center [516, 285] width 8 height 8
type input "**********"
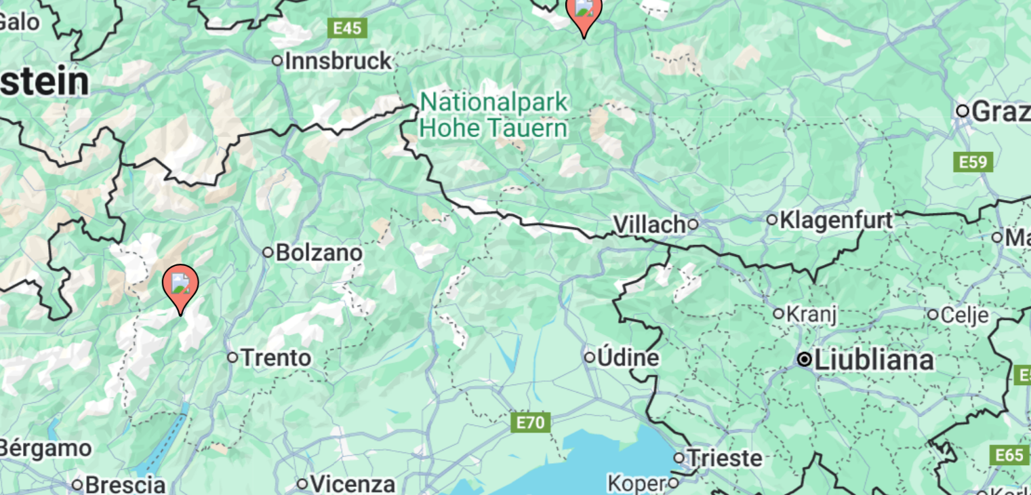
click at [513, 284] on image "Main content" at bounding box center [516, 285] width 8 height 8
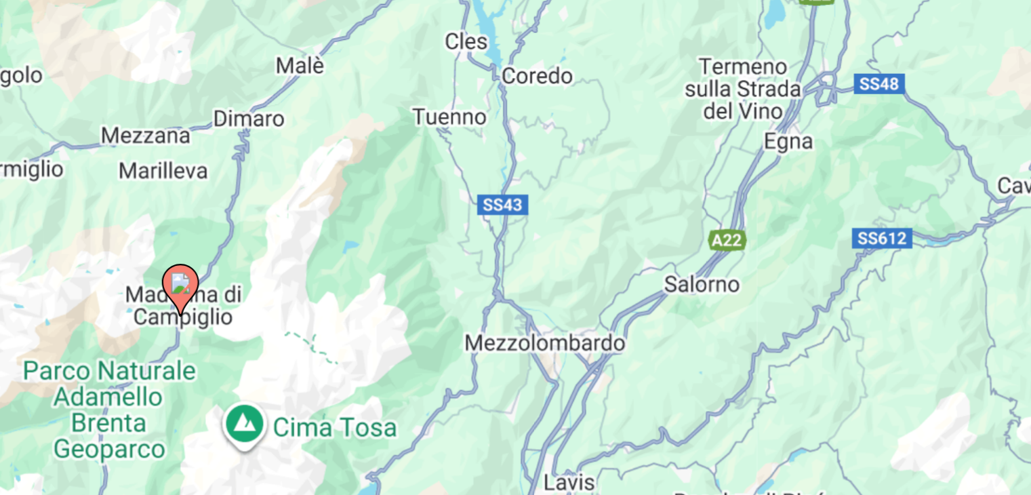
click at [515, 285] on image "Main content" at bounding box center [516, 285] width 8 height 8
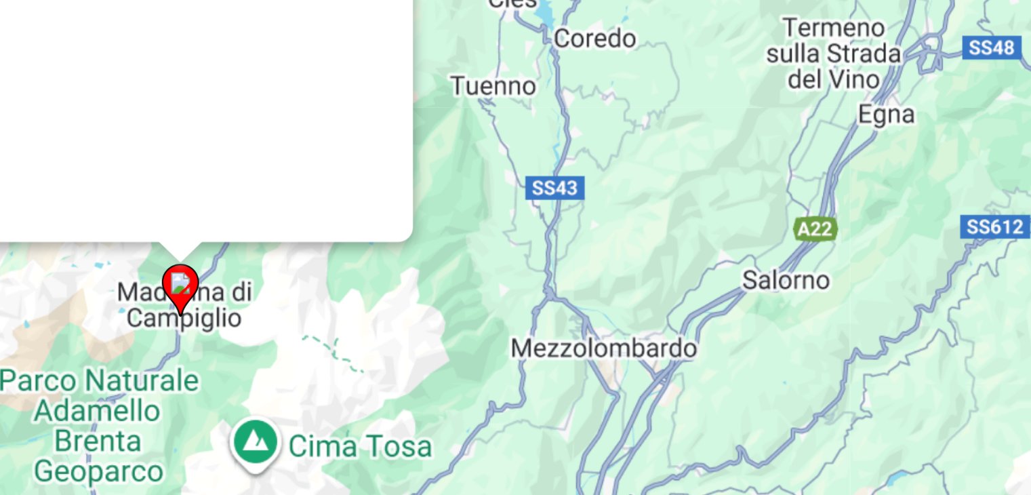
click at [516, 298] on div "Para desplazarte, pulsa las teclas [PERSON_NAME]. Para activar la función de ar…" at bounding box center [1004, 298] width 977 height 0
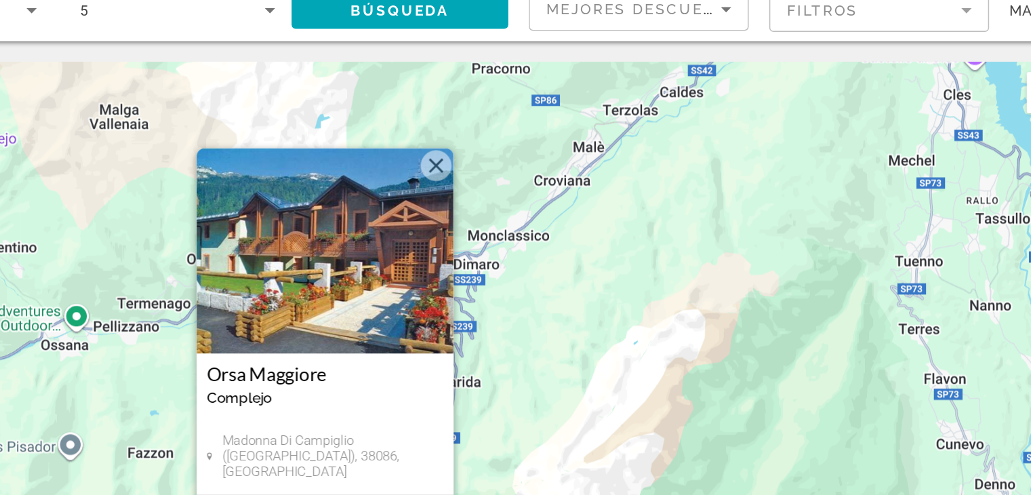
drag, startPoint x: 641, startPoint y: 211, endPoint x: 630, endPoint y: 393, distance: 182.7
click at [630, 393] on div "Para activar la función de arrastre con el teclado, pulsa Alt + Intro. Cuando h…" at bounding box center [515, 298] width 977 height 407
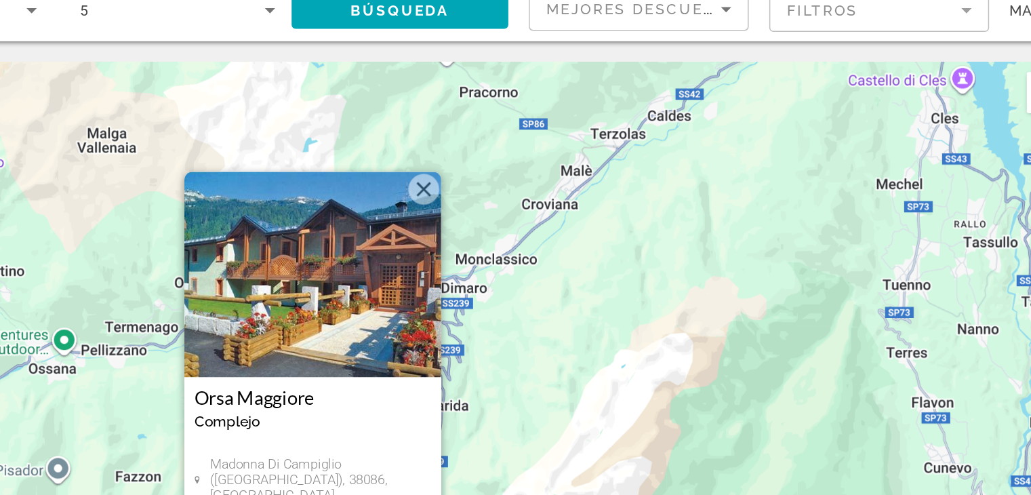
click at [576, 174] on button "Cerrar" at bounding box center [572, 179] width 20 height 20
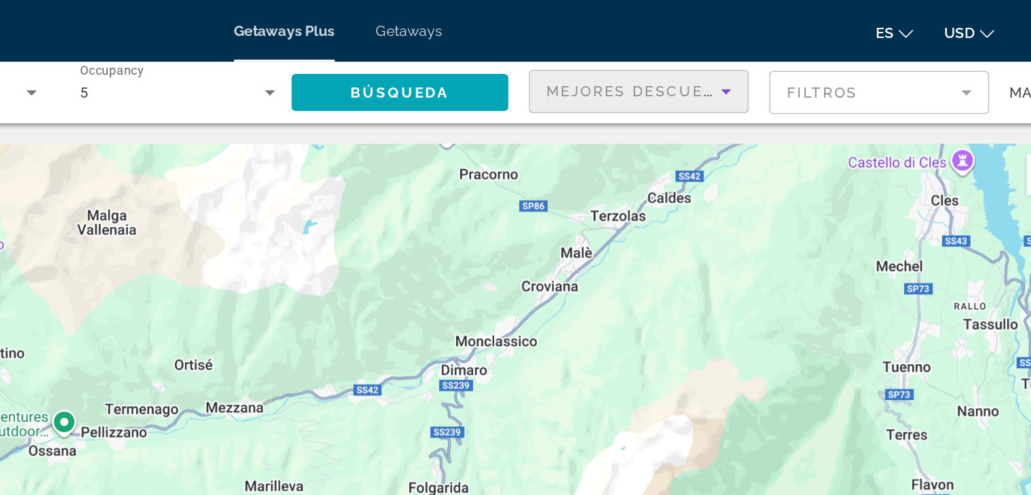
click at [700, 59] on span "Mejores descuentos" at bounding box center [721, 60] width 136 height 11
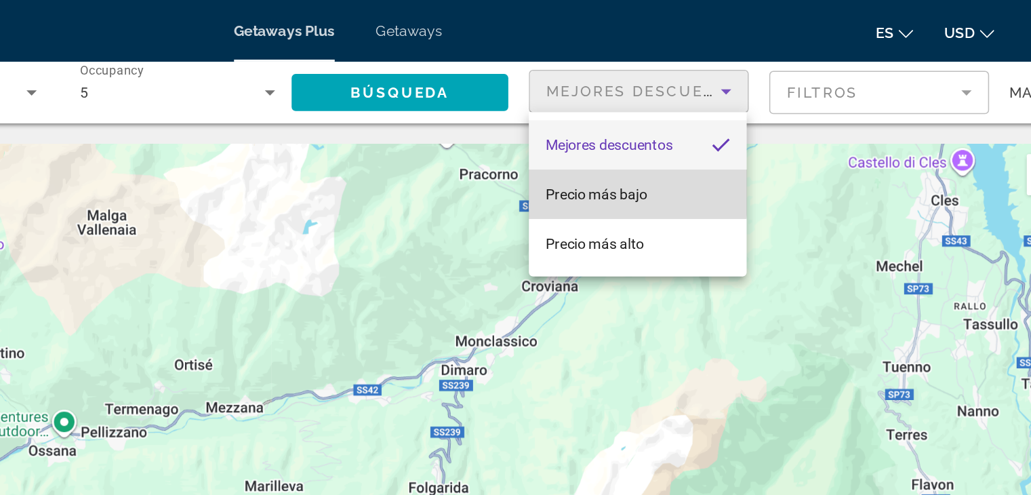
click at [699, 123] on span "Precio más bajo" at bounding box center [685, 128] width 67 height 11
